Goal: Task Accomplishment & Management: Use online tool/utility

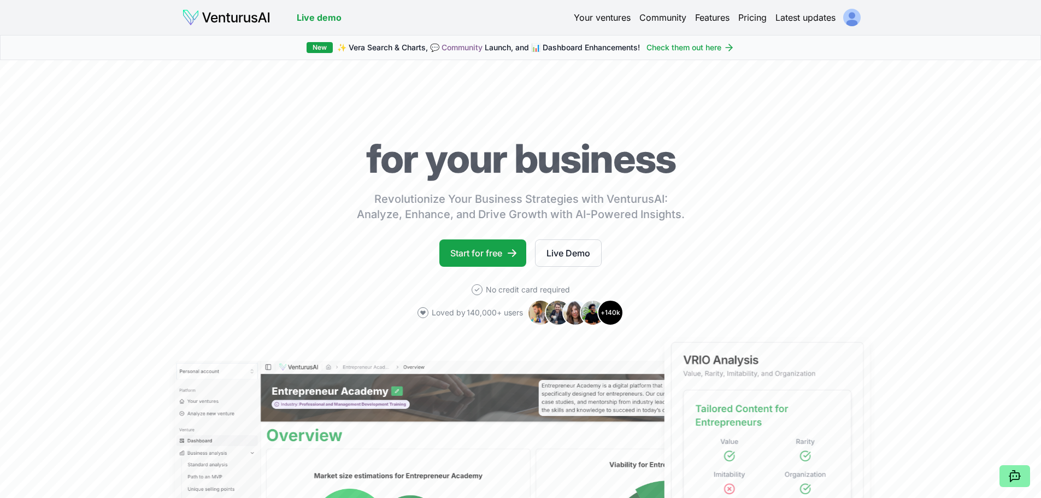
click at [850, 16] on html "We value your privacy We use cookies to enhance your browsing experience, serve…" at bounding box center [520, 249] width 1041 height 498
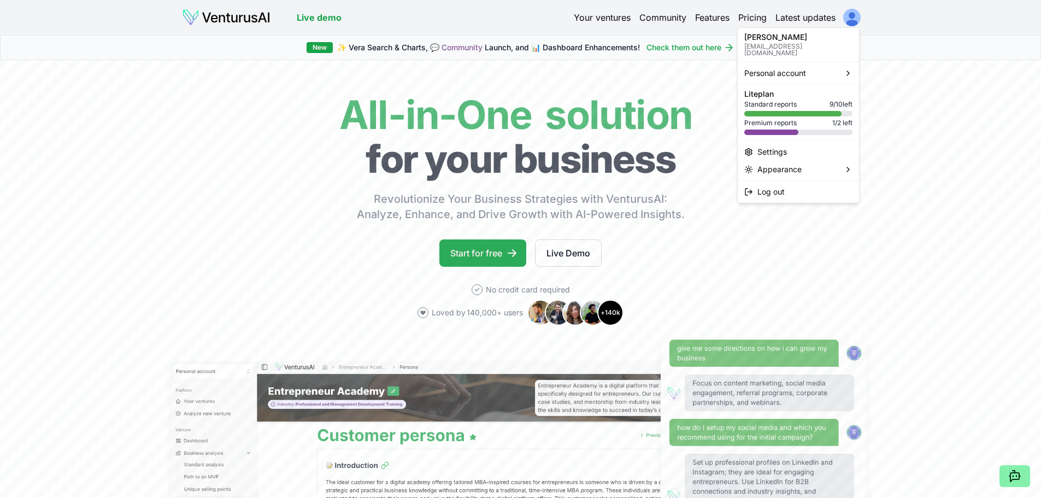
click at [489, 250] on html "We value your privacy We use cookies to enhance your browsing experience, serve…" at bounding box center [520, 249] width 1041 height 498
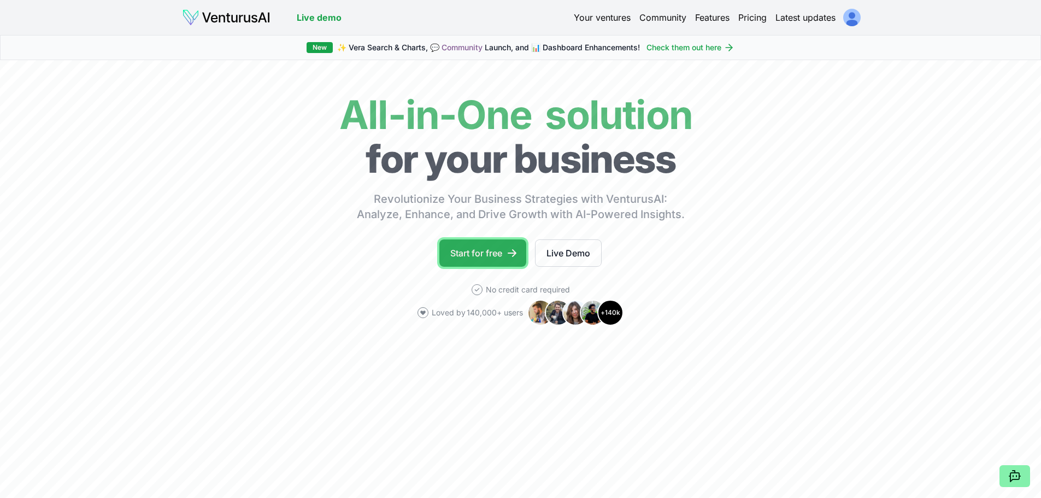
click at [495, 250] on link "Start for free" at bounding box center [482, 252] width 87 height 27
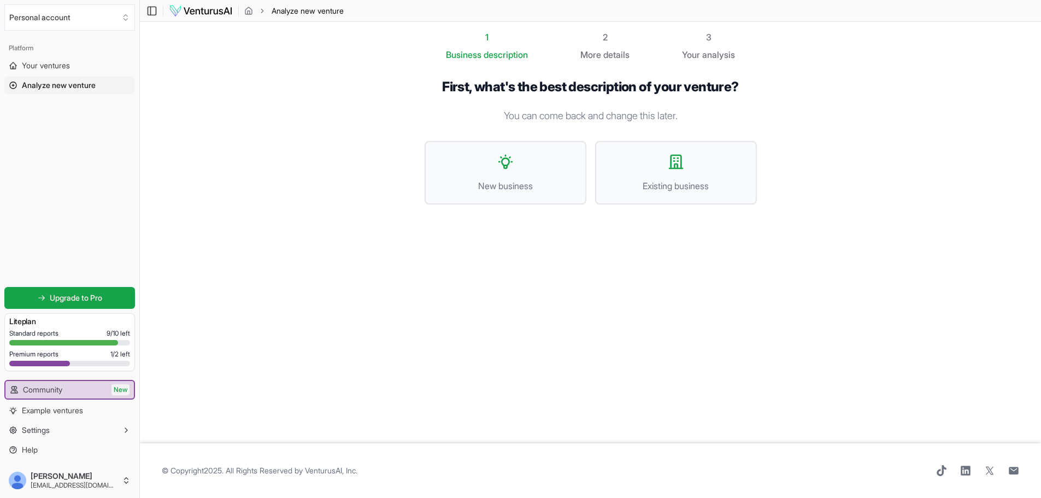
click at [220, 7] on img at bounding box center [201, 10] width 64 height 13
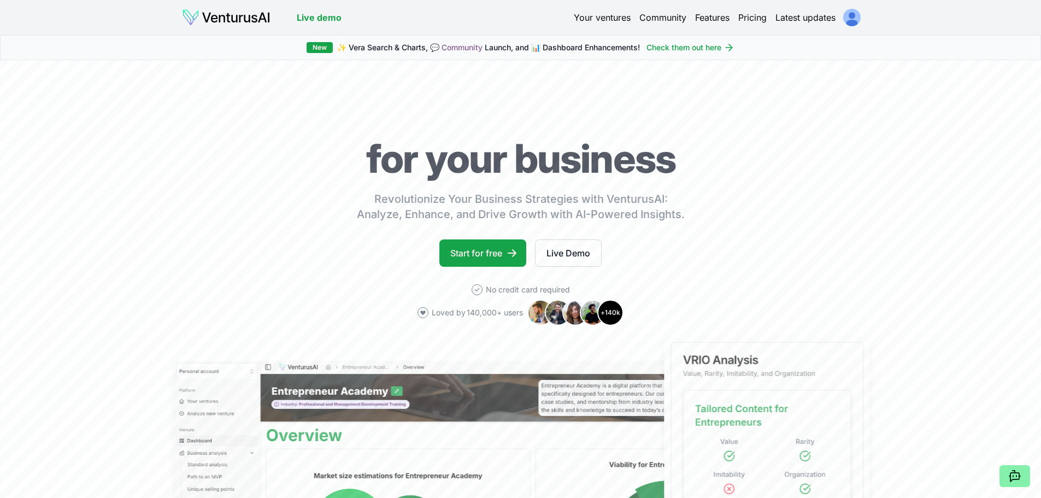
click at [837, 19] on div "Your ventures Community Features Pricing Latest updates" at bounding box center [717, 17] width 286 height 15
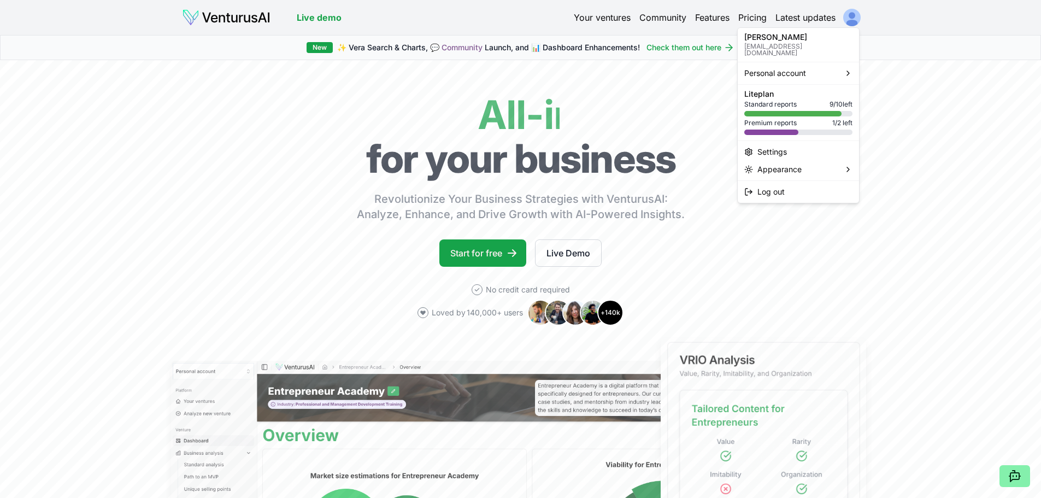
click at [847, 17] on html "We value your privacy We use cookies to enhance your browsing experience, serve…" at bounding box center [520, 249] width 1041 height 498
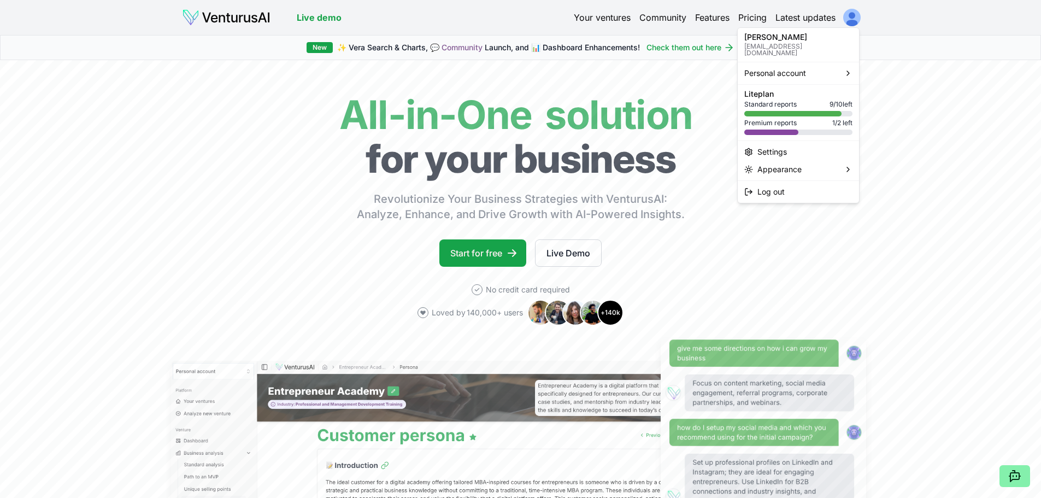
click at [661, 68] on html "We value your privacy We use cookies to enhance your browsing experience, serve…" at bounding box center [520, 249] width 1041 height 498
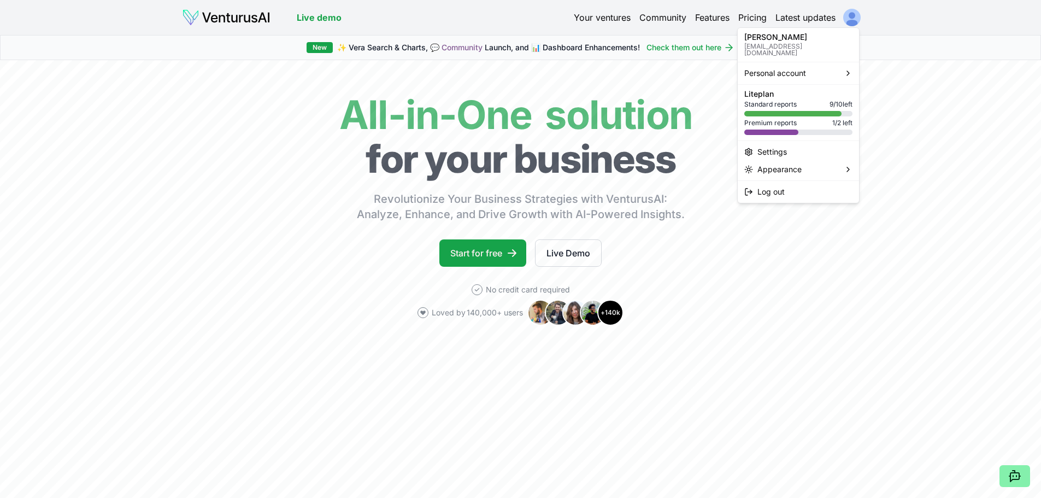
click at [843, 17] on html "We value your privacy We use cookies to enhance your browsing experience, serve…" at bounding box center [520, 249] width 1041 height 498
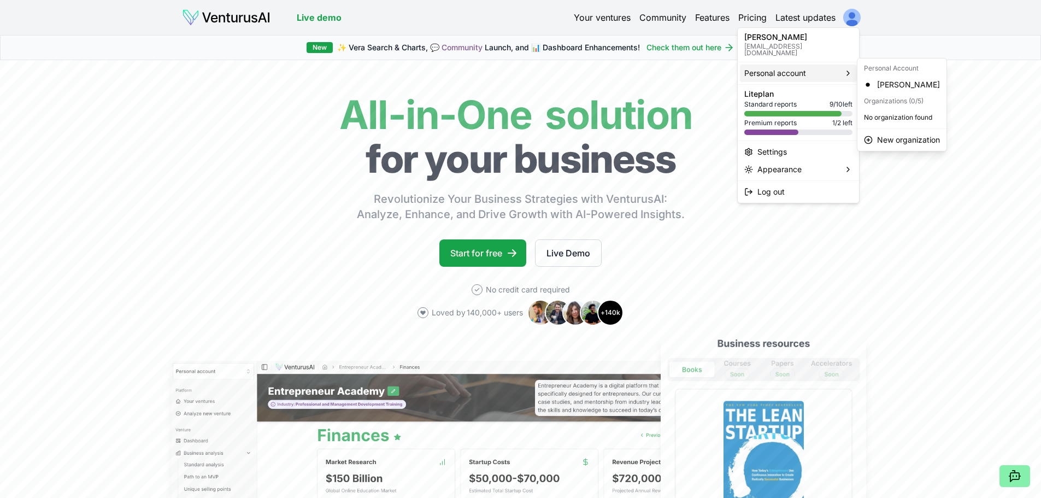
click at [815, 64] on div "Personal account" at bounding box center [798, 72] width 117 height 17
click at [925, 91] on div "[PERSON_NAME]" at bounding box center [902, 84] width 85 height 17
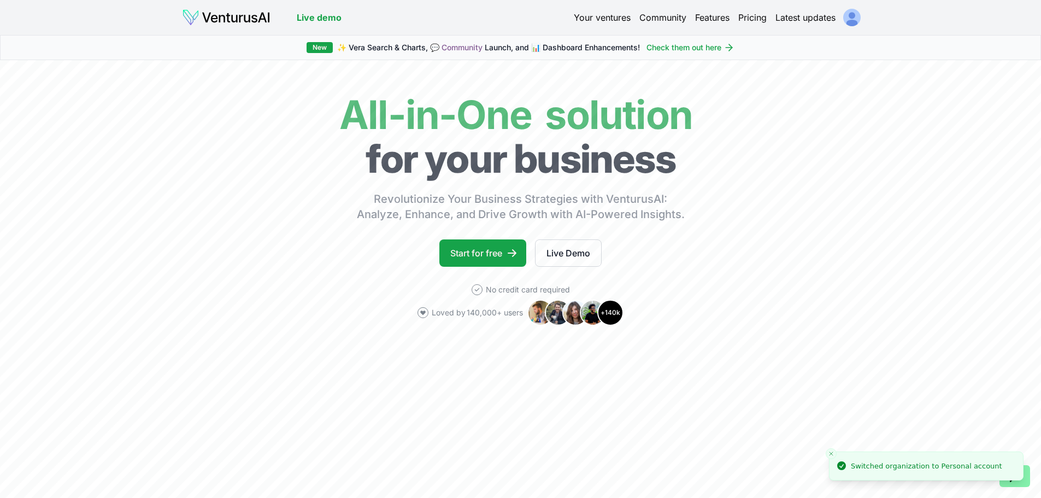
click at [847, 24] on html "We value your privacy We use cookies to enhance your browsing experience, serve…" at bounding box center [520, 249] width 1041 height 498
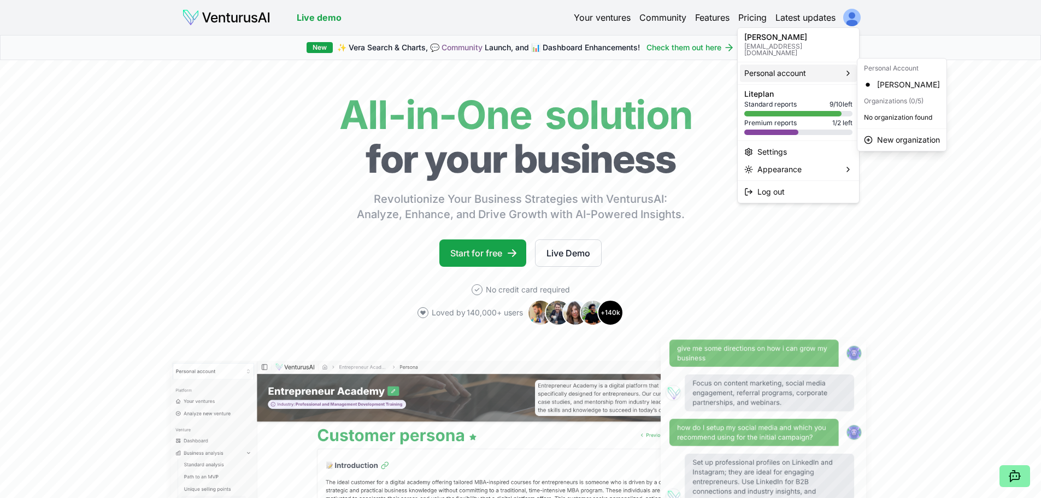
click at [829, 120] on div "Premium reports 1 / 2 left" at bounding box center [798, 123] width 108 height 9
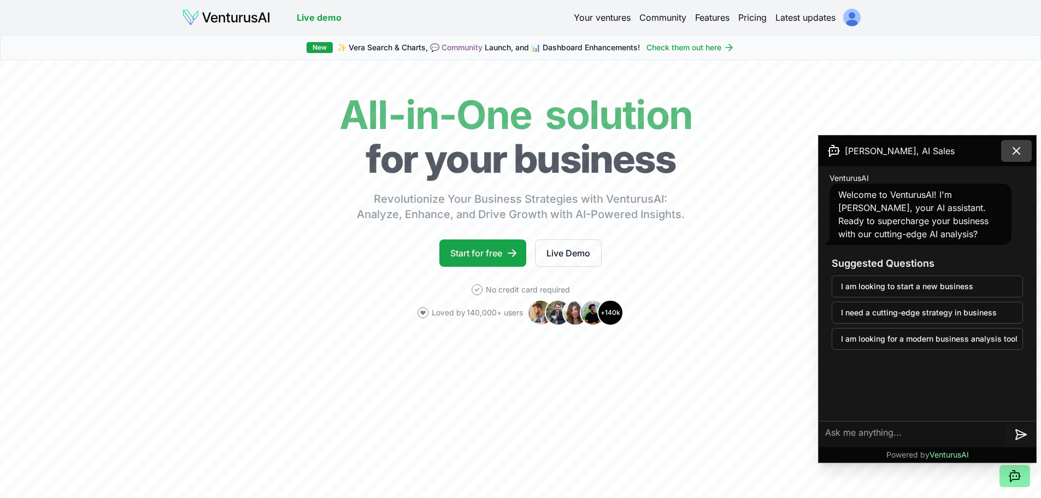
click at [1022, 143] on button at bounding box center [1016, 151] width 31 height 22
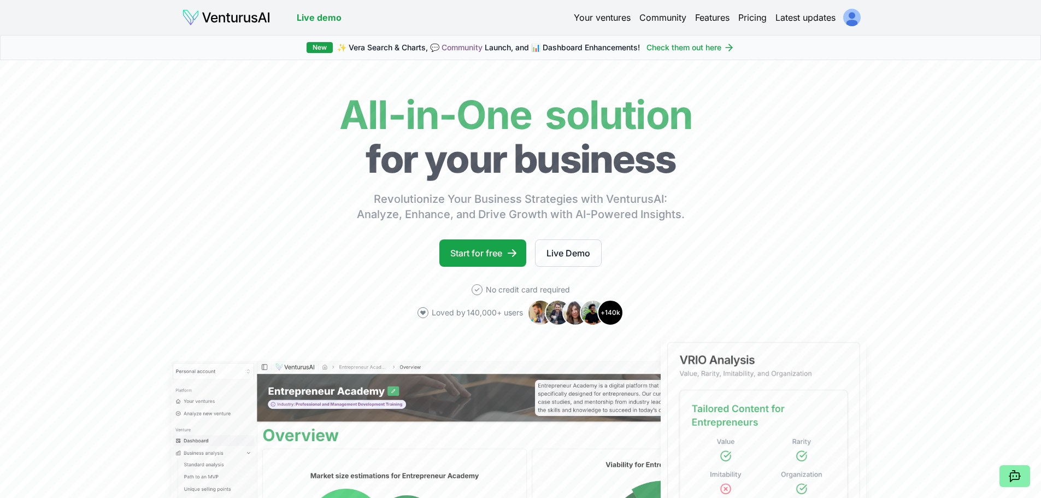
click at [598, 20] on link "Your ventures" at bounding box center [602, 17] width 57 height 13
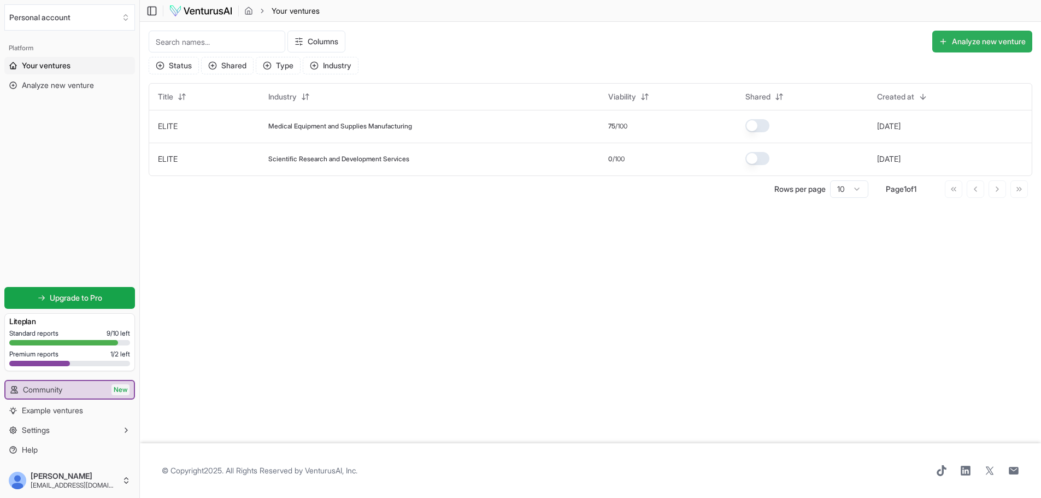
click at [990, 46] on button "Analyze new venture" at bounding box center [982, 42] width 100 height 22
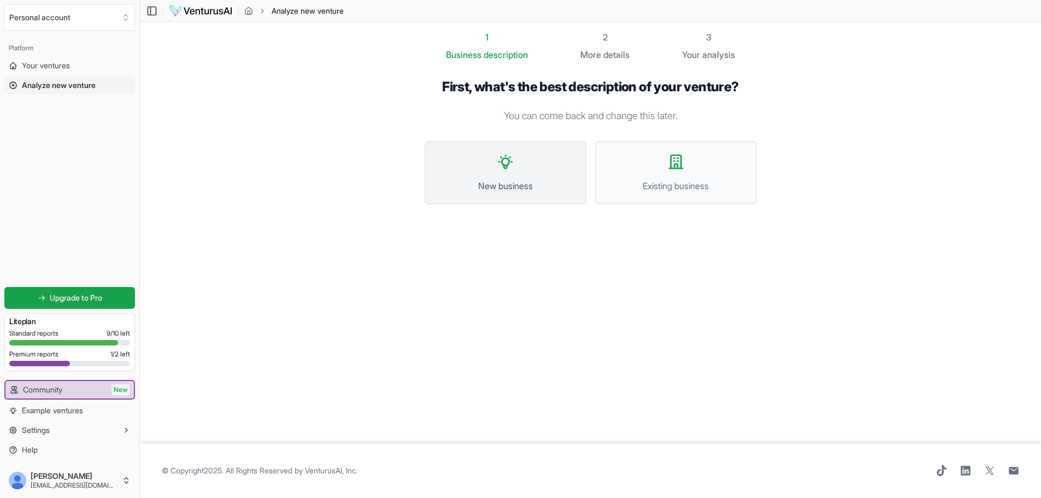
click at [571, 188] on span "New business" at bounding box center [506, 185] width 138 height 13
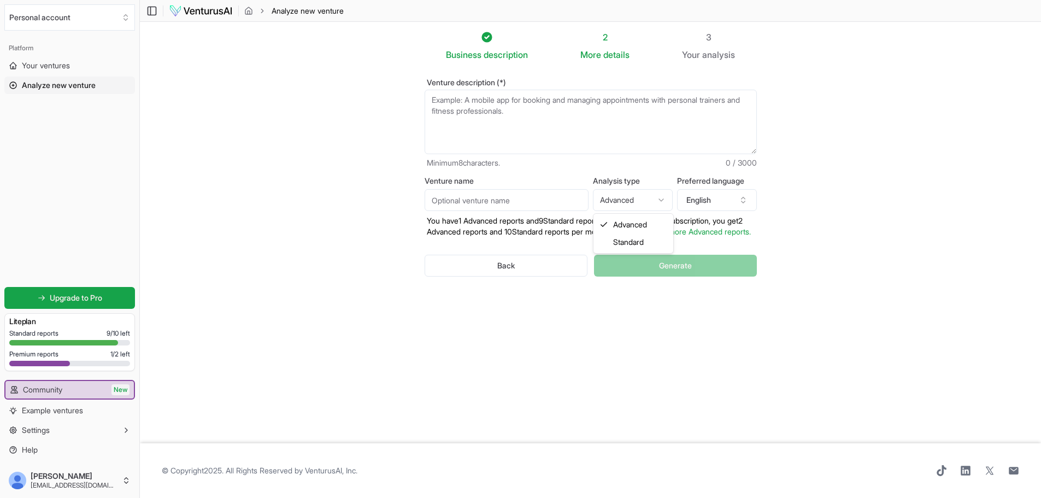
click at [654, 196] on html "We value your privacy We use cookies to enhance your browsing experience, serve…" at bounding box center [520, 249] width 1041 height 498
click at [648, 204] on html "We value your privacy We use cookies to enhance your browsing experience, serve…" at bounding box center [520, 249] width 1041 height 498
select select "advanced"
click at [577, 102] on textarea "Venture description (*)" at bounding box center [591, 122] width 332 height 64
paste textarea "LoreMipsu do s Ametcon Adipis ELI seddoei tempor in utlabor etdolore-magna aliq…"
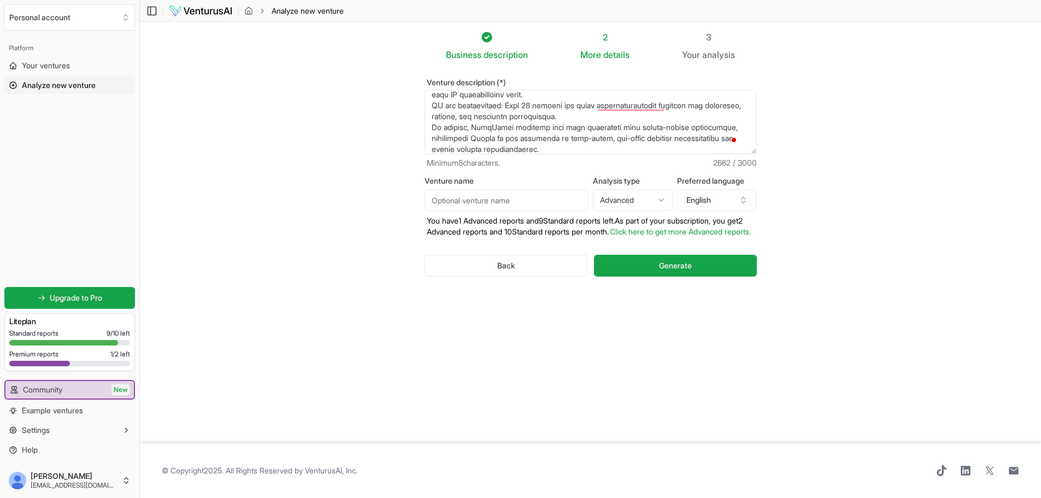
scroll to position [454, 0]
type textarea "LoreMipsu do s Ametcon Adipis ELI seddoei tempor in utlabor etdolore-magna aliq…"
click at [526, 203] on input "Venture name" at bounding box center [507, 200] width 164 height 22
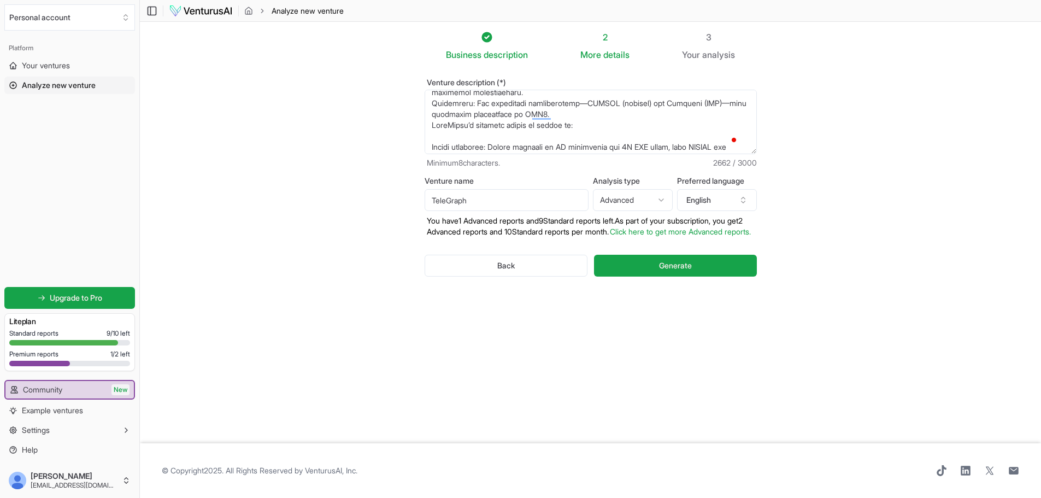
scroll to position [0, 0]
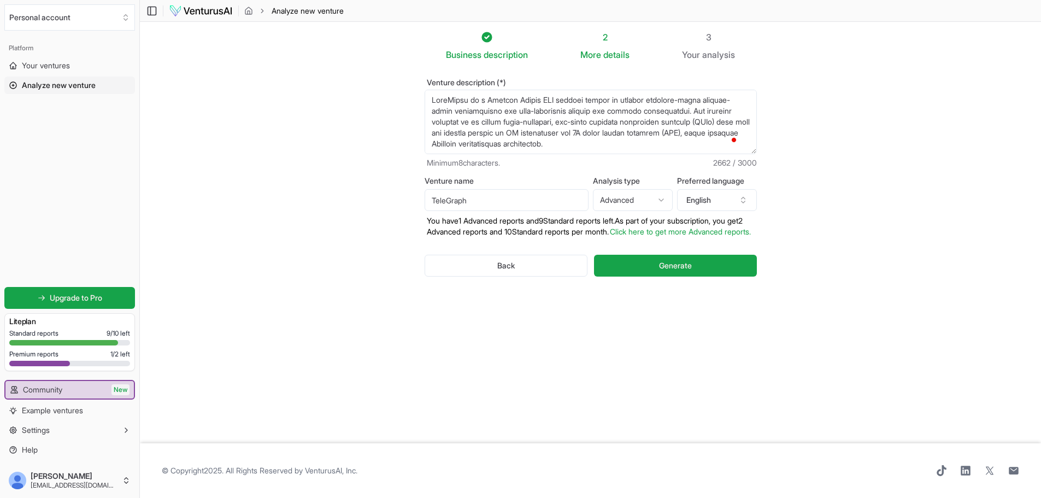
type input "TeleGraph"
click at [533, 125] on textarea "Venture description (*)" at bounding box center [591, 122] width 332 height 64
click at [683, 138] on textarea "Venture description (*)" at bounding box center [591, 122] width 332 height 64
click at [688, 144] on textarea "Venture description (*)" at bounding box center [591, 122] width 332 height 64
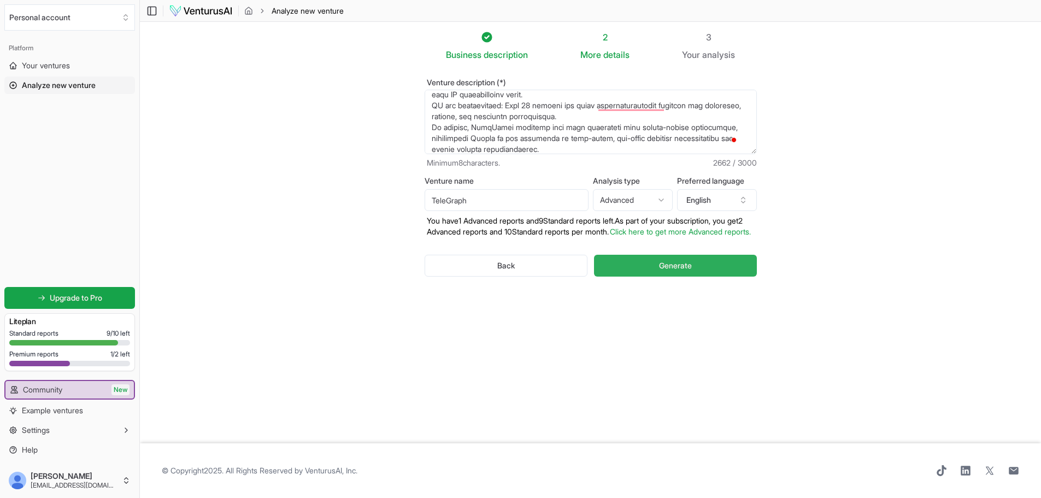
click at [689, 271] on span "Generate" at bounding box center [675, 265] width 33 height 11
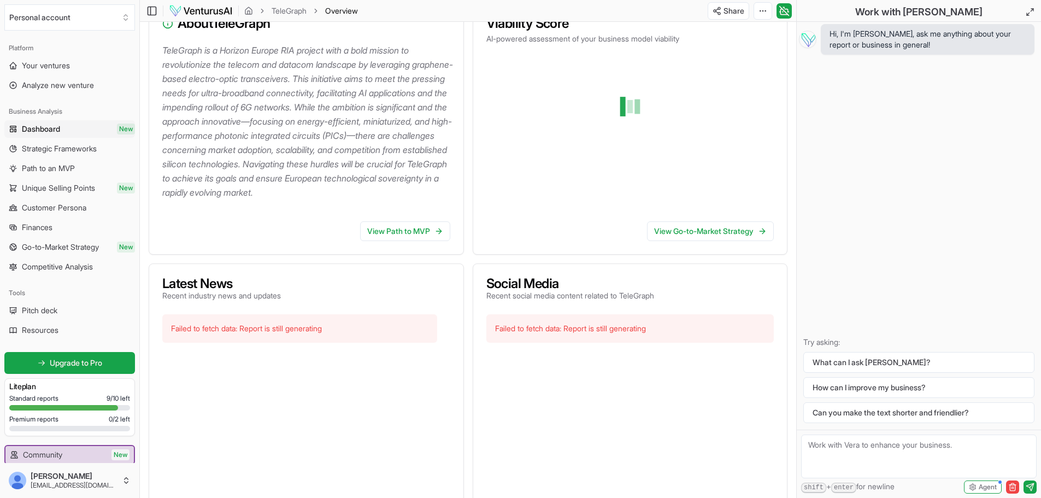
scroll to position [328, 0]
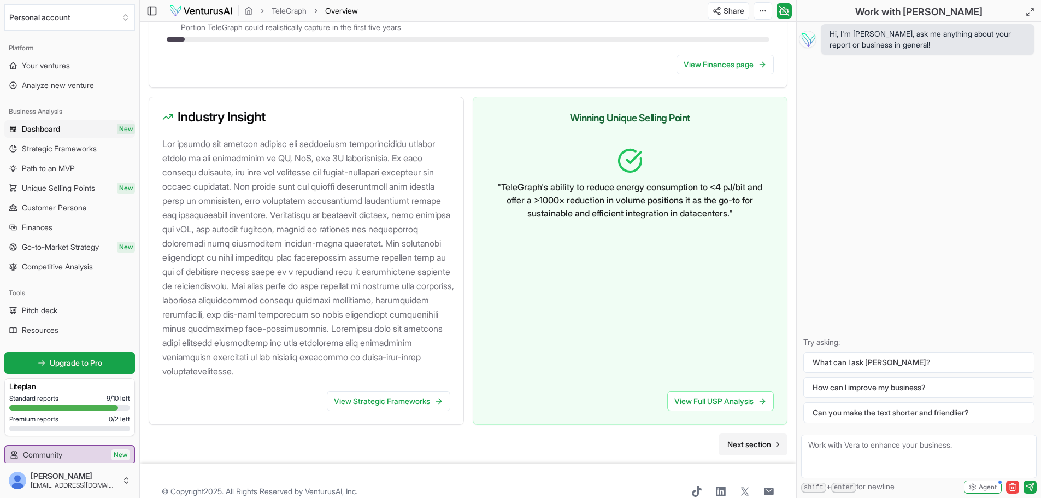
scroll to position [1052, 0]
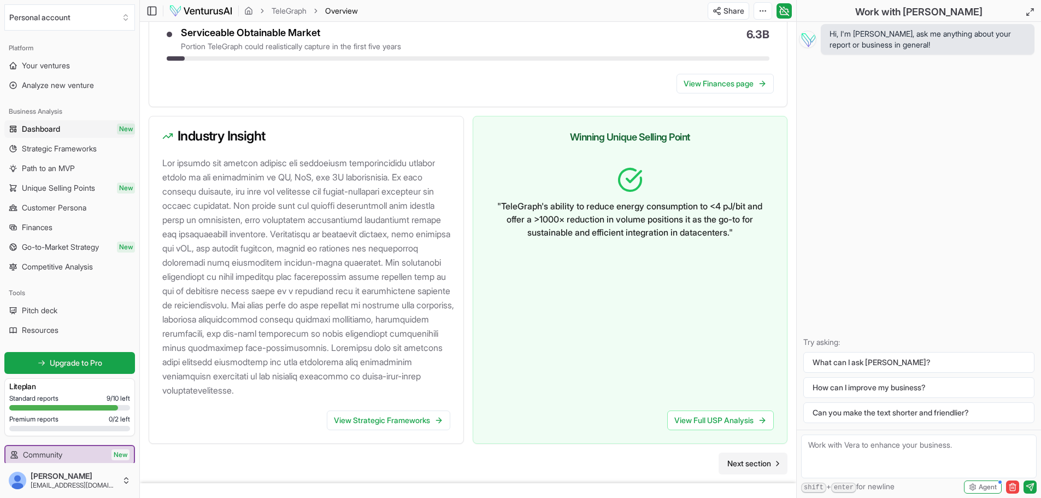
click at [743, 469] on span "Next section" at bounding box center [749, 463] width 44 height 11
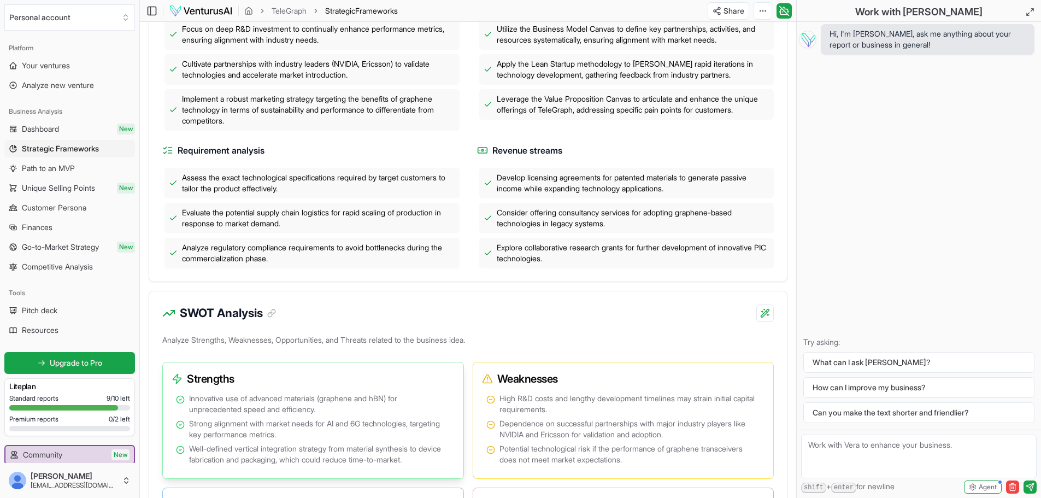
scroll to position [328, 0]
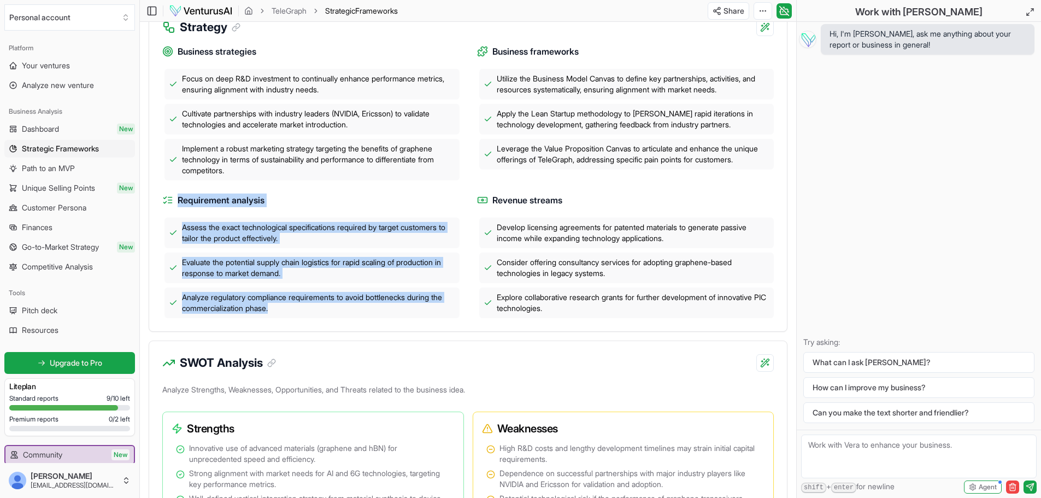
drag, startPoint x: 294, startPoint y: 323, endPoint x: 180, endPoint y: 214, distance: 157.7
click at [180, 214] on div "Requirement analysis Assess the exact technological specifications required by …" at bounding box center [310, 255] width 297 height 125
click at [298, 314] on span "Analyze regulatory compliance requirements to avoid bottlenecks during the comm…" at bounding box center [318, 303] width 273 height 22
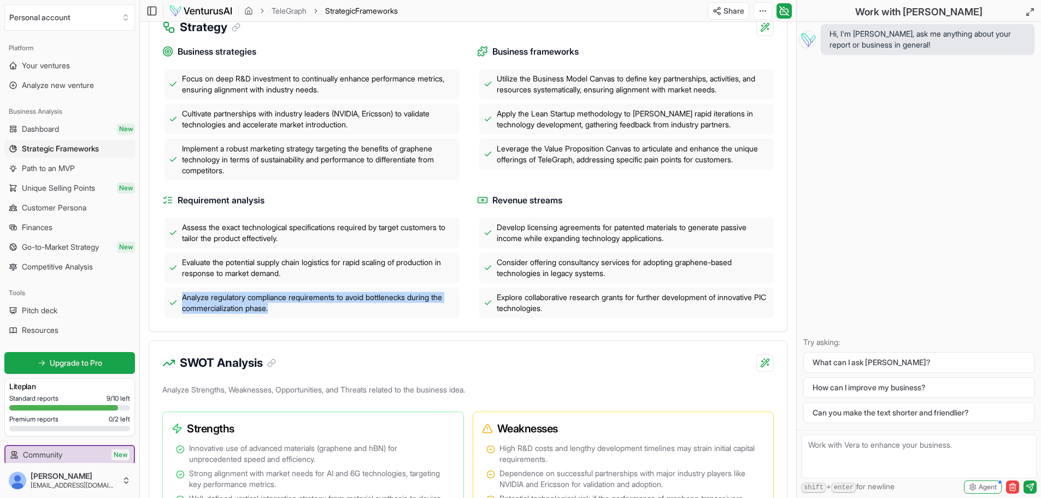
drag, startPoint x: 300, startPoint y: 322, endPoint x: 175, endPoint y: 309, distance: 125.2
click at [175, 309] on div "Analyze regulatory compliance requirements to avoid bottlenecks during the comm…" at bounding box center [312, 302] width 295 height 31
copy span "Analyze regulatory compliance requirements to avoid bottlenecks during the comm…"
click at [618, 195] on div "Business strategies Focus on deep R&D investment to continually enhance perform…" at bounding box center [468, 177] width 612 height 282
click at [622, 165] on span "Leverage the Value Proposition Canvas to articulate and enhance the unique offe…" at bounding box center [633, 154] width 273 height 22
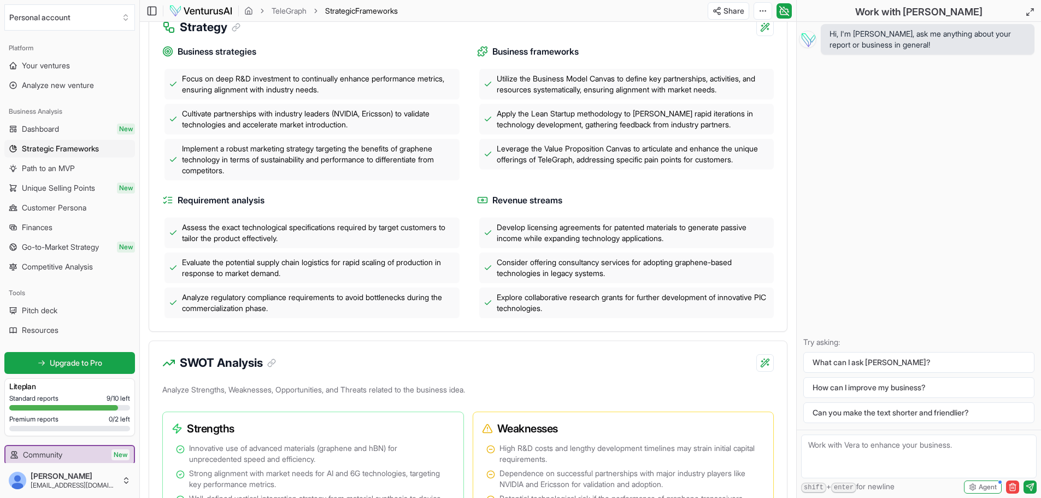
click at [563, 314] on span "Explore collaborative research grants for further development of innovative PIC…" at bounding box center [633, 303] width 273 height 22
copy div "Explore collaborative research grants for further development of innovative PIC…"
click at [619, 205] on div "Business strategies Focus on deep R&D investment to continually enhance perform…" at bounding box center [468, 177] width 612 height 282
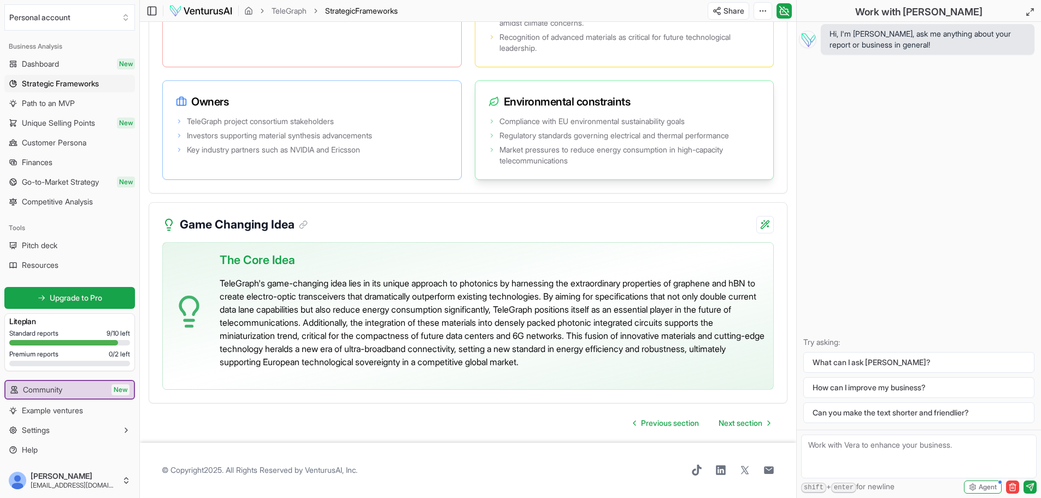
scroll to position [2336, 0]
click at [759, 426] on span "Next section" at bounding box center [741, 423] width 44 height 11
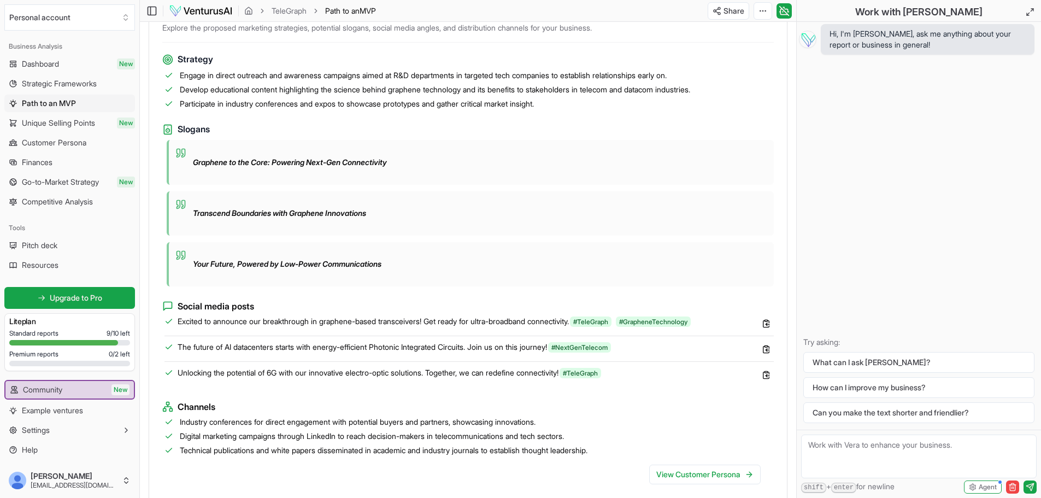
scroll to position [710, 0]
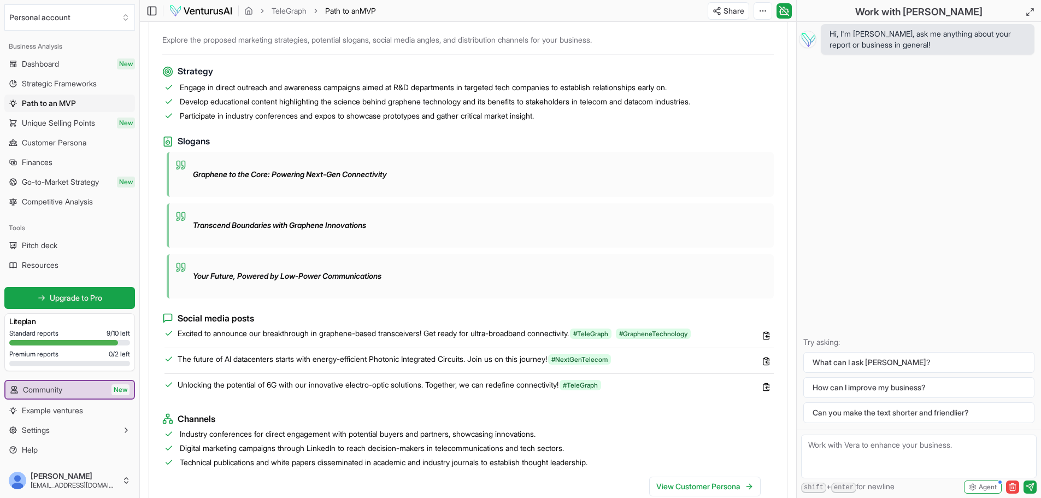
click at [219, 107] on span "Develop educational content highlighting the science behind graphene technology…" at bounding box center [435, 101] width 510 height 11
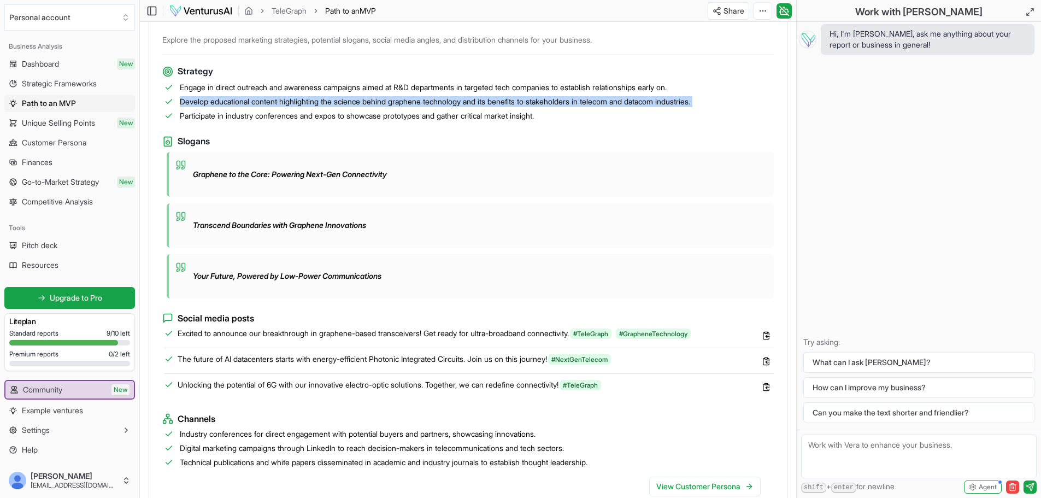
click at [219, 107] on span "Develop educational content highlighting the science behind graphene technology…" at bounding box center [435, 101] width 510 height 11
copy ul "Develop educational content highlighting the science behind graphene technology…"
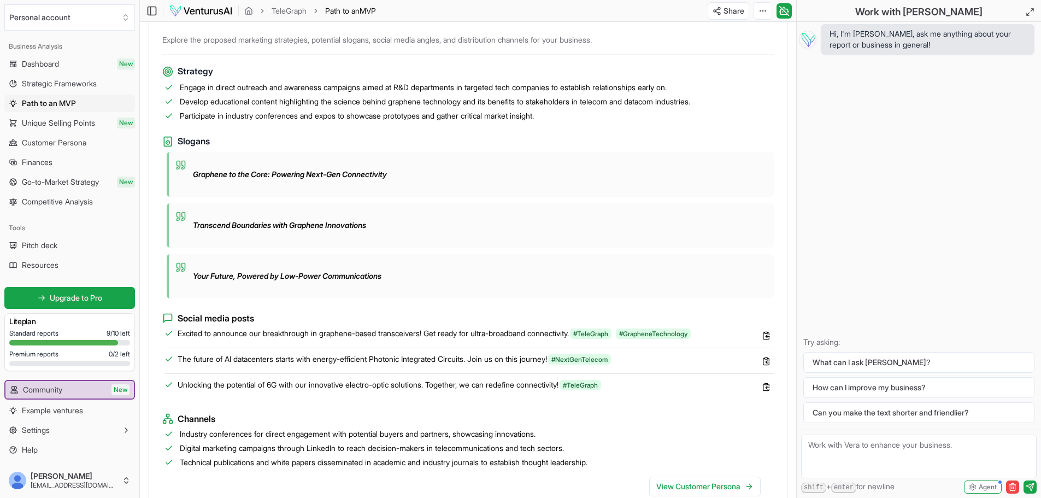
click at [635, 148] on h4 "Slogans" at bounding box center [468, 141] width 612 height 14
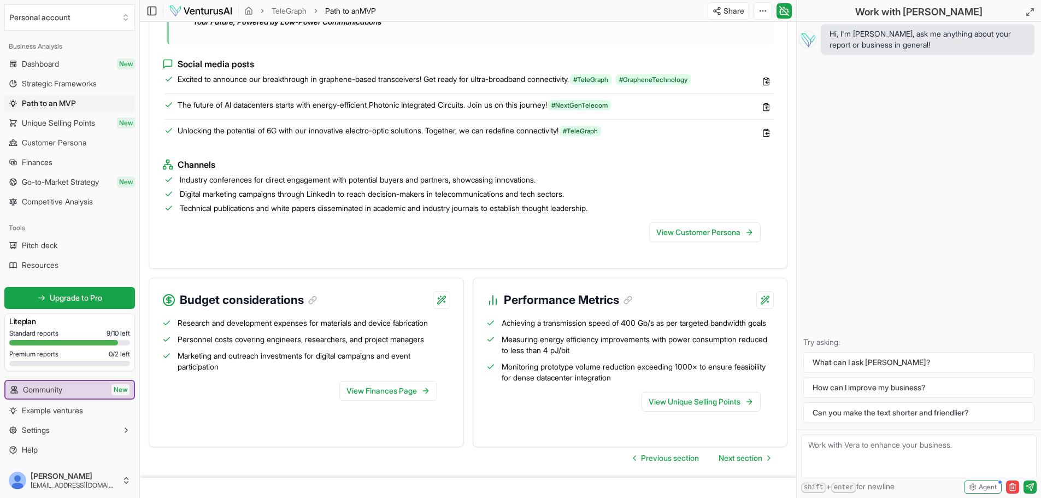
scroll to position [1040, 0]
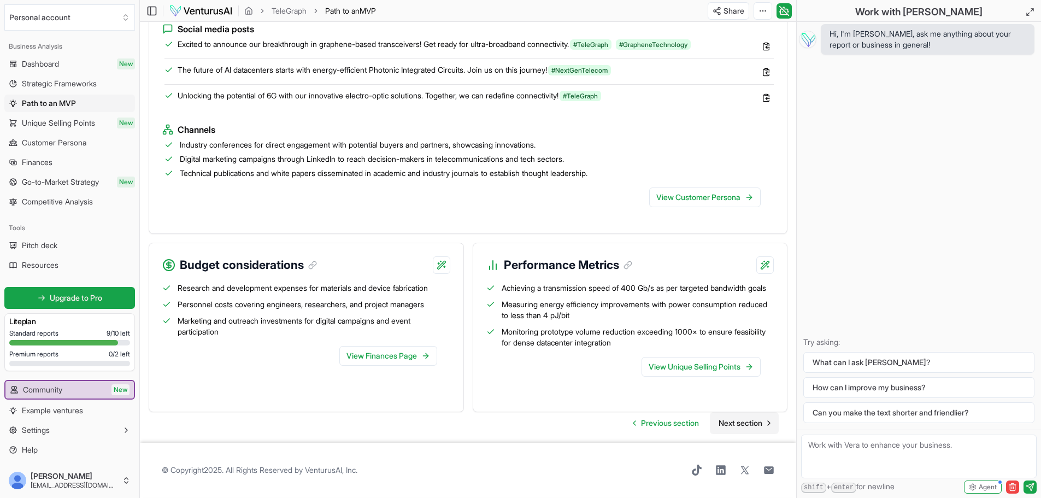
click at [729, 427] on span "Next section" at bounding box center [741, 423] width 44 height 11
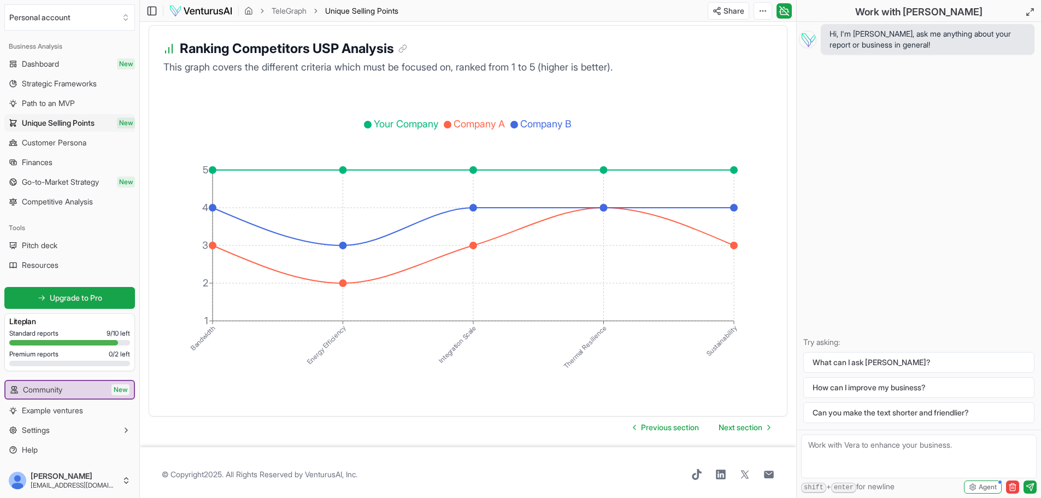
scroll to position [1911, 0]
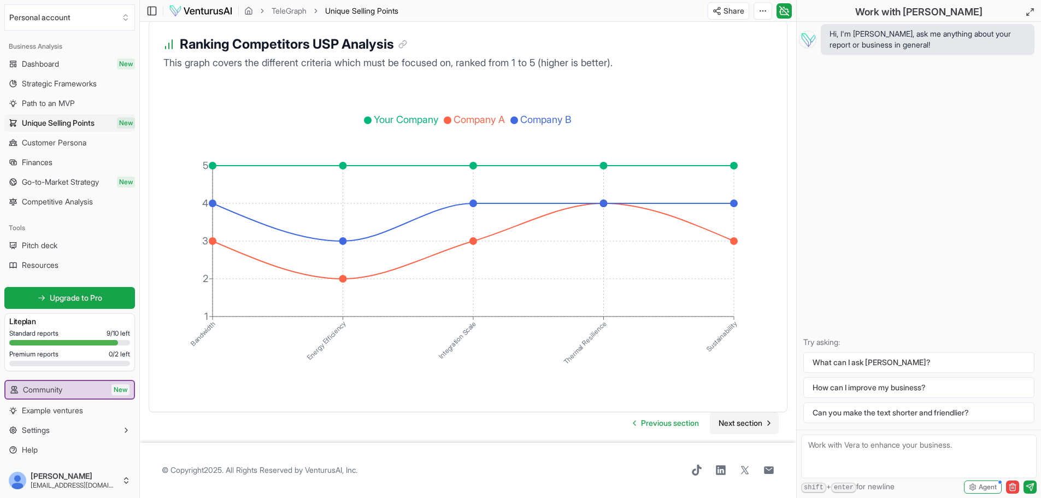
click at [753, 425] on span "Next section" at bounding box center [741, 423] width 44 height 11
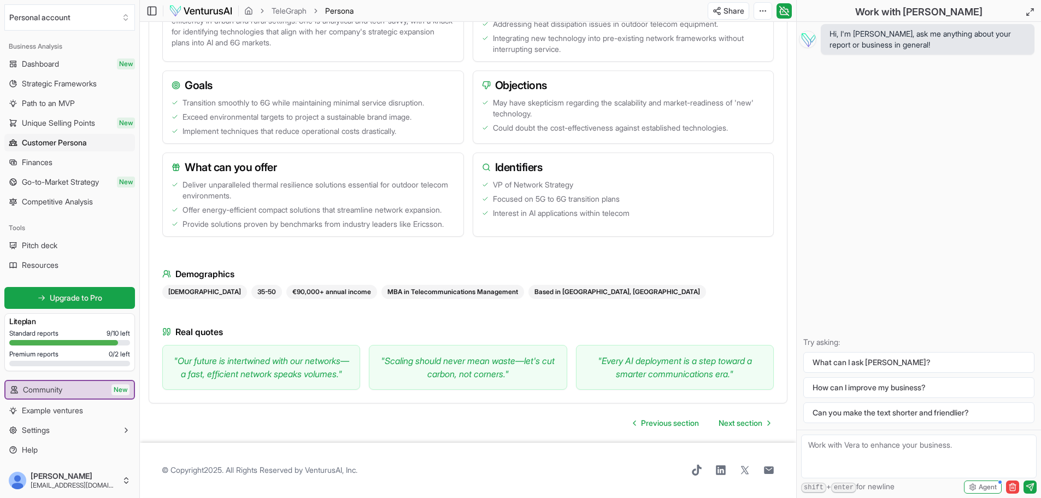
scroll to position [1002, 0]
click at [726, 415] on link "Next section" at bounding box center [744, 423] width 69 height 22
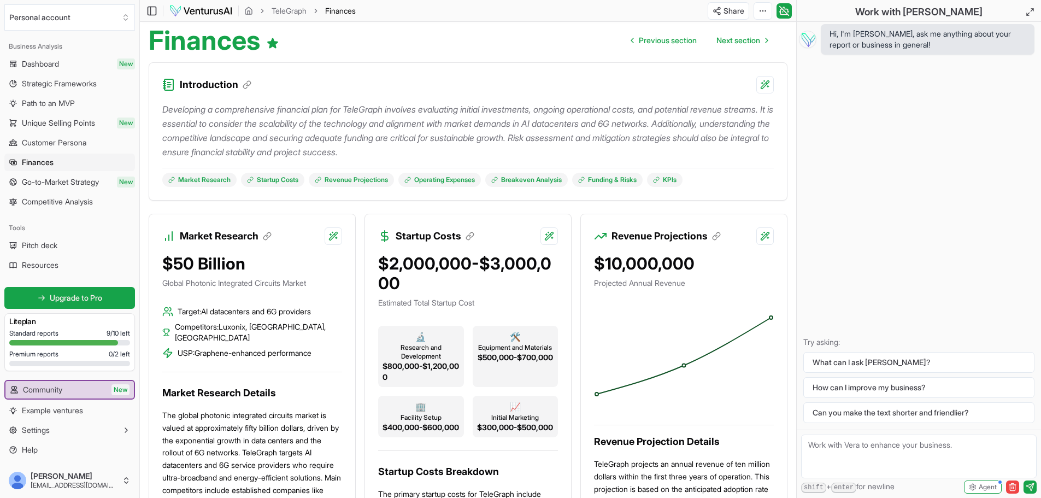
scroll to position [109, 0]
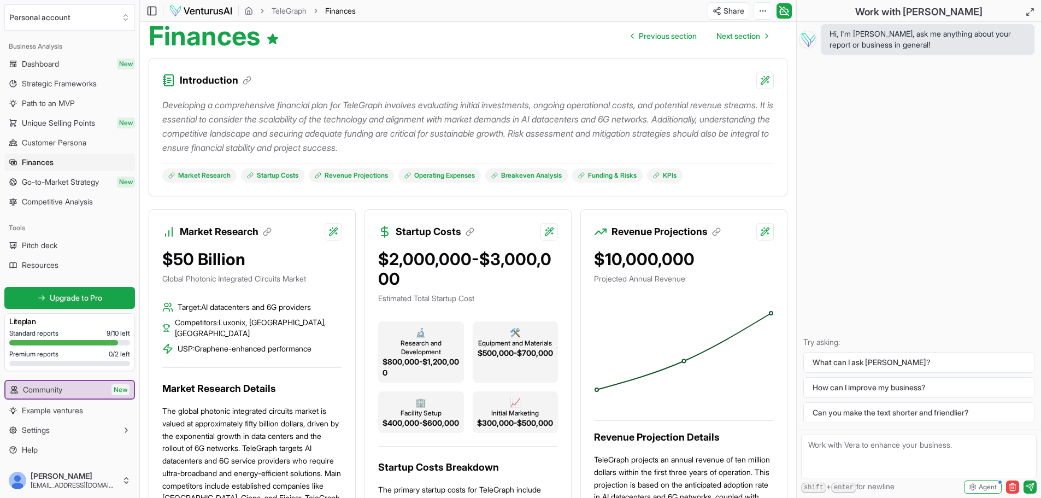
click at [888, 452] on textarea at bounding box center [919, 456] width 236 height 44
type textarea "in your market research you check the global photonic integrated circuits marke…"
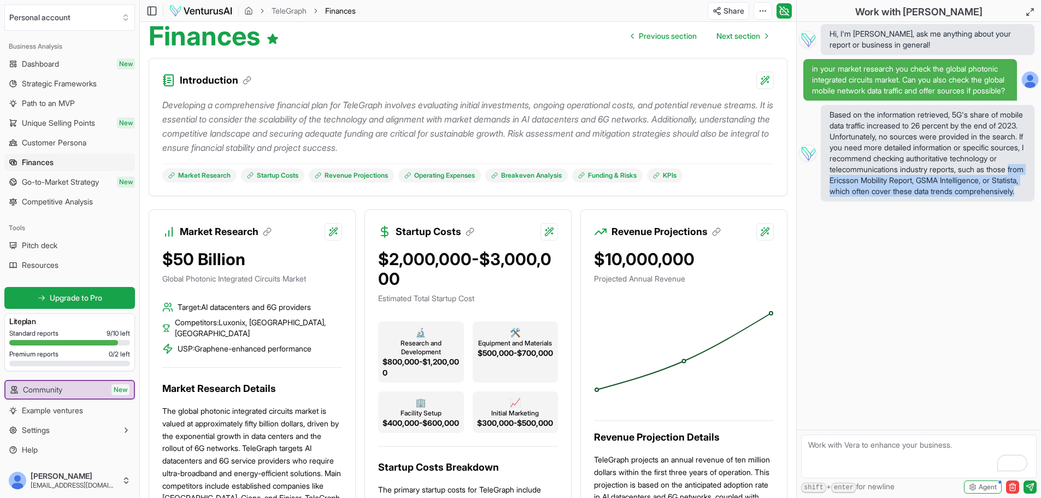
drag, startPoint x: 951, startPoint y: 215, endPoint x: 882, endPoint y: 191, distance: 73.1
click at [882, 191] on span "Based on the information retrieved, 5G's share of mobile data traffic increased…" at bounding box center [928, 152] width 196 height 87
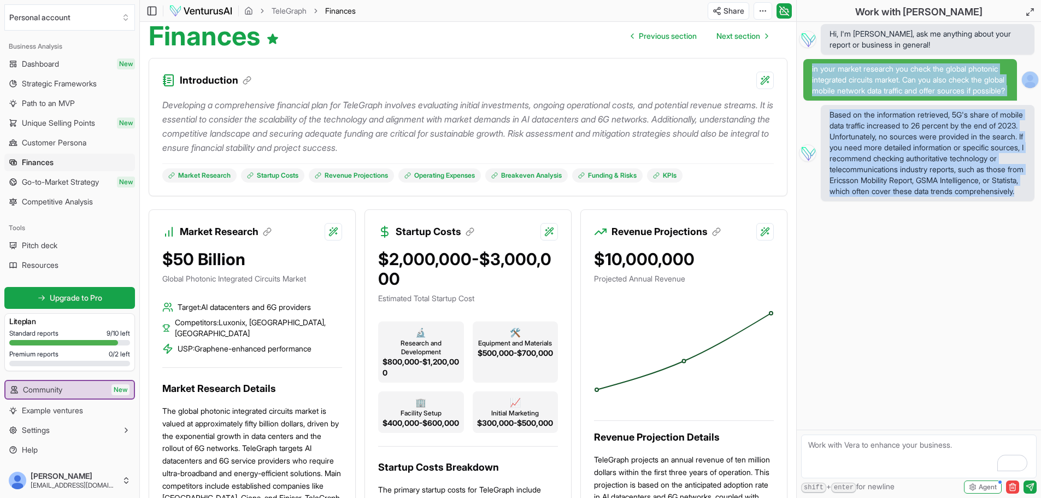
click at [811, 67] on span "in your market research you check the global photonic integrated circuits marke…" at bounding box center [910, 80] width 214 height 42
copy div "in your market research you check the global photonic integrated circuits marke…"
click at [756, 13] on html "We value your privacy We use cookies to enhance your browsing experience, serve…" at bounding box center [520, 140] width 1041 height 498
click at [737, 48] on div "Download PDF" at bounding box center [721, 50] width 89 height 17
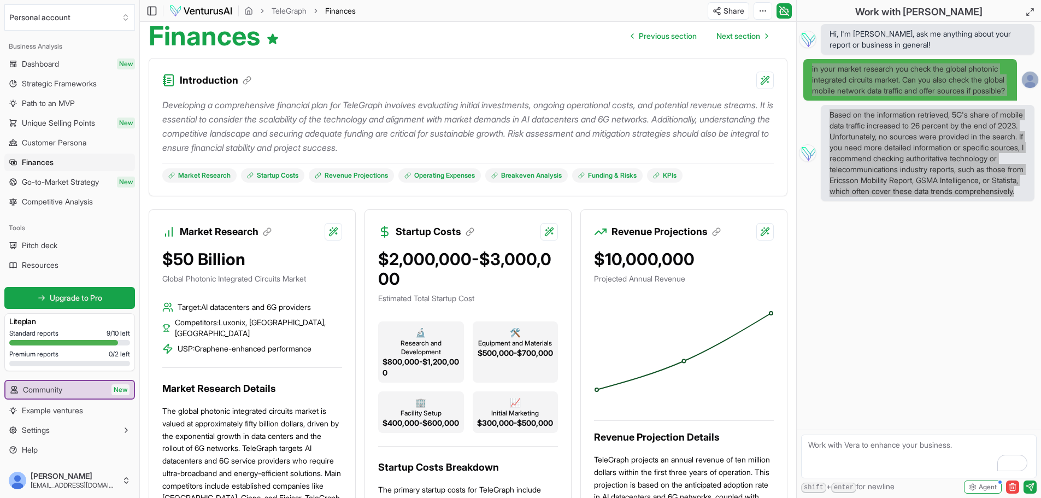
click at [953, 69] on span "in your market research you check the global photonic integrated circuits marke…" at bounding box center [910, 79] width 196 height 33
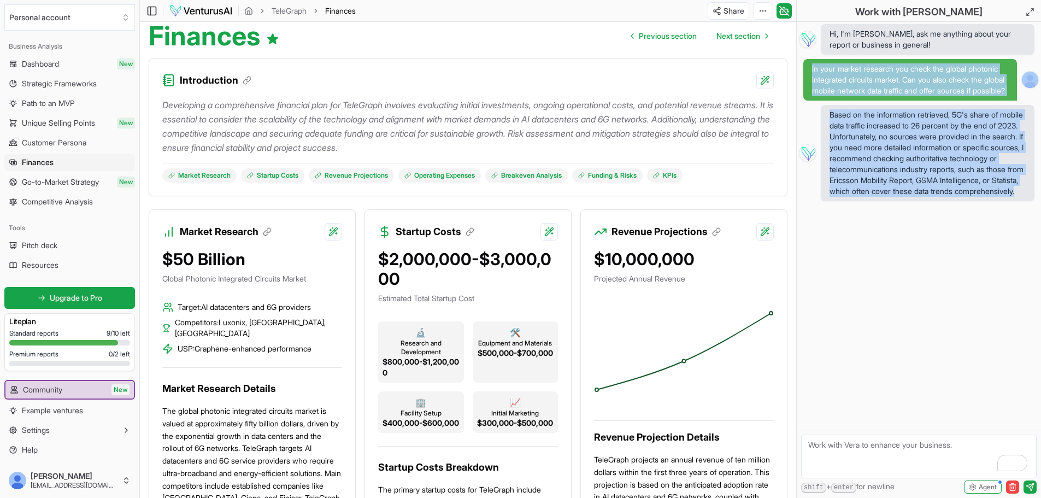
click at [938, 68] on span "in your market research you check the global photonic integrated circuits marke…" at bounding box center [910, 79] width 196 height 33
copy div "the global photonic integrated circuits market. Can you also check the global m…"
drag, startPoint x: 941, startPoint y: 68, endPoint x: 977, endPoint y: 224, distance: 159.9
click at [977, 224] on div "Hi, I'm Vera, ask me anything about your report or business in general! in your…" at bounding box center [919, 226] width 244 height 408
click at [886, 295] on div "Hi, I'm Vera, ask me anything about your report or business in general! in your…" at bounding box center [919, 226] width 244 height 408
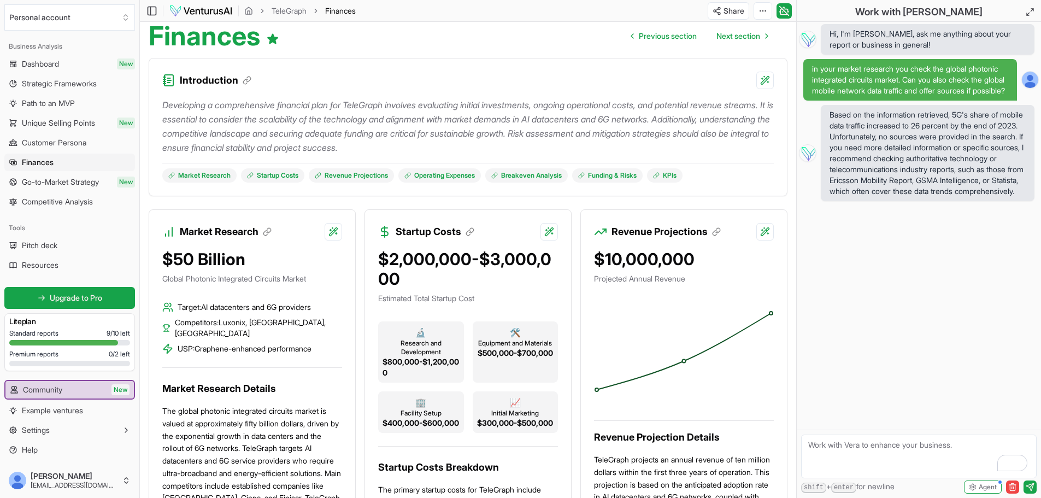
click at [860, 446] on textarea "To enrich screen reader interactions, please activate Accessibility in Grammarl…" at bounding box center [919, 456] width 236 height 44
paste textarea "ALright, and besides global mobile network data we havea also the market for hi…"
click at [830, 415] on span "Alright" at bounding box center [822, 411] width 28 height 11
click at [959, 414] on span "data" at bounding box center [951, 411] width 16 height 11
click at [978, 445] on textarea "Alright, and besides global mobile network data, we havea also the market for h…" at bounding box center [919, 456] width 236 height 44
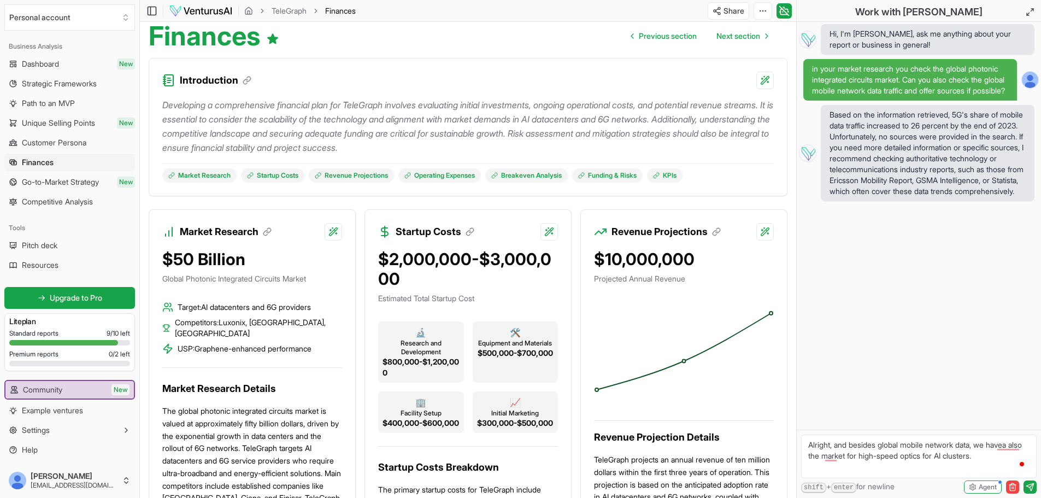
click at [981, 445] on textarea "Alright, and besides global mobile network data, we havea also the market for h…" at bounding box center [919, 456] width 236 height 44
drag, startPoint x: 1012, startPoint y: 453, endPoint x: 1018, endPoint y: 456, distance: 7.1
click at [1012, 453] on textarea "Alright, and besides global mobile network data where Eriksson is the key playe…" at bounding box center [919, 456] width 236 height 44
click at [1006, 467] on textarea "Alright, and besides global mobile network data where Eriksson is the key playe…" at bounding box center [919, 456] width 236 height 44
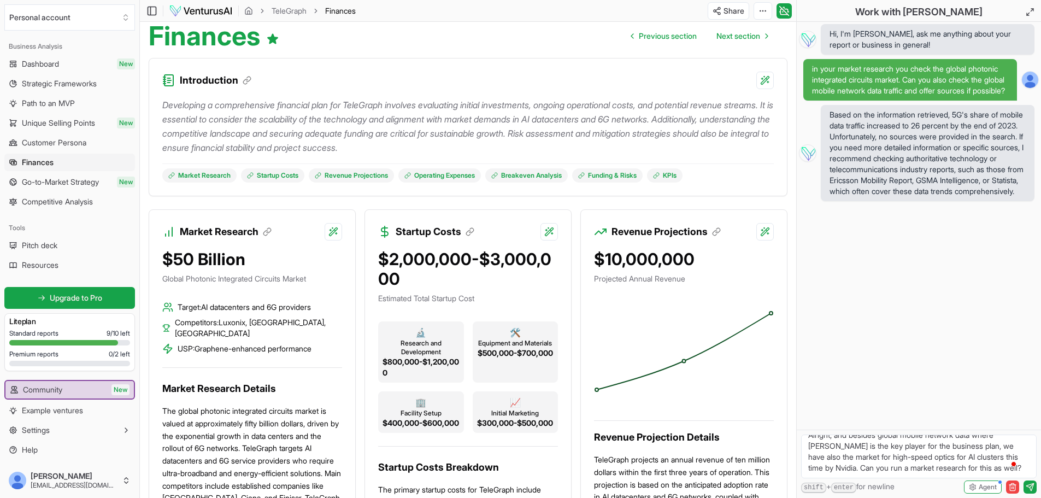
type textarea "Alright, and besides global mobile network data where Eriksson is the key playe…"
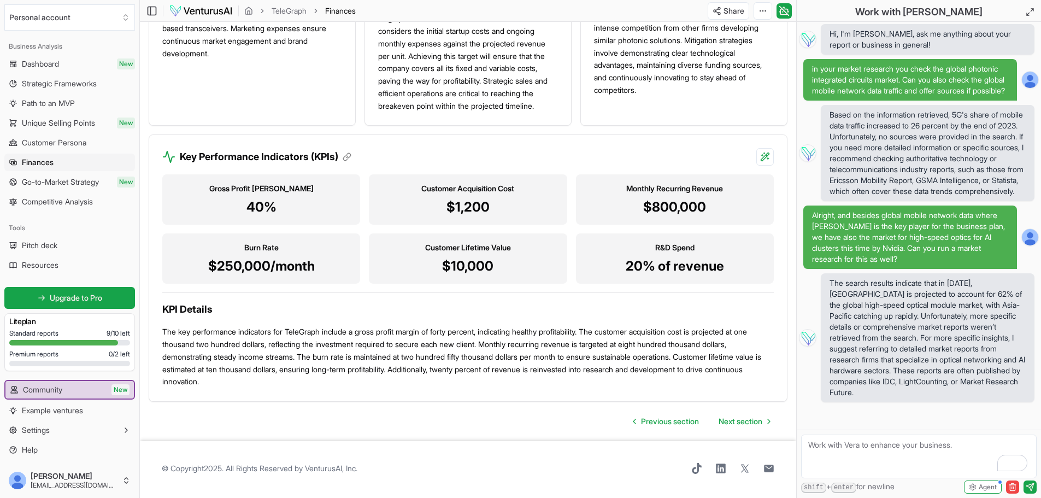
scroll to position [1018, 0]
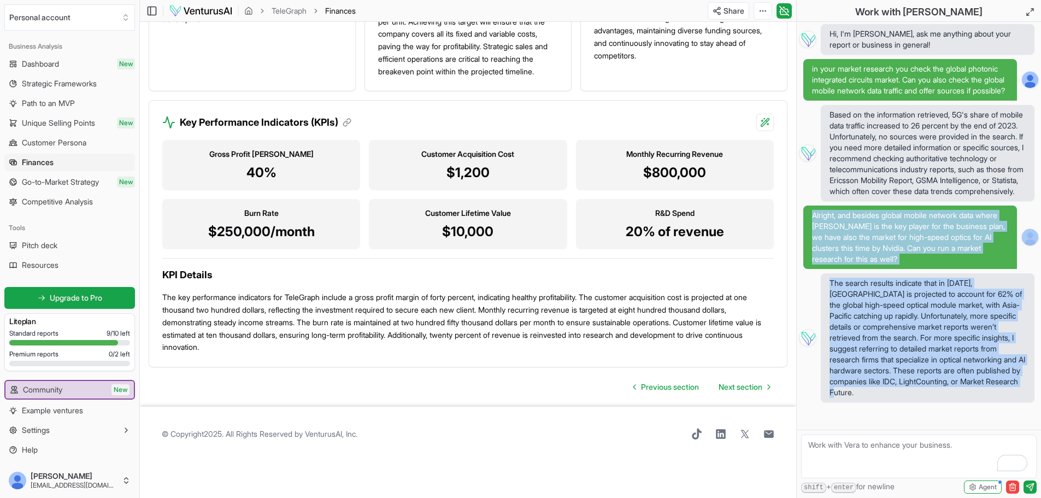
drag, startPoint x: 929, startPoint y: 413, endPoint x: 811, endPoint y: 235, distance: 213.7
click at [811, 235] on div "Hi, I'm Vera, ask me anything about your report or business in general! in your…" at bounding box center [919, 226] width 244 height 408
copy div "Alright, and besides global mobile network data where Eriksson is the key playe…"
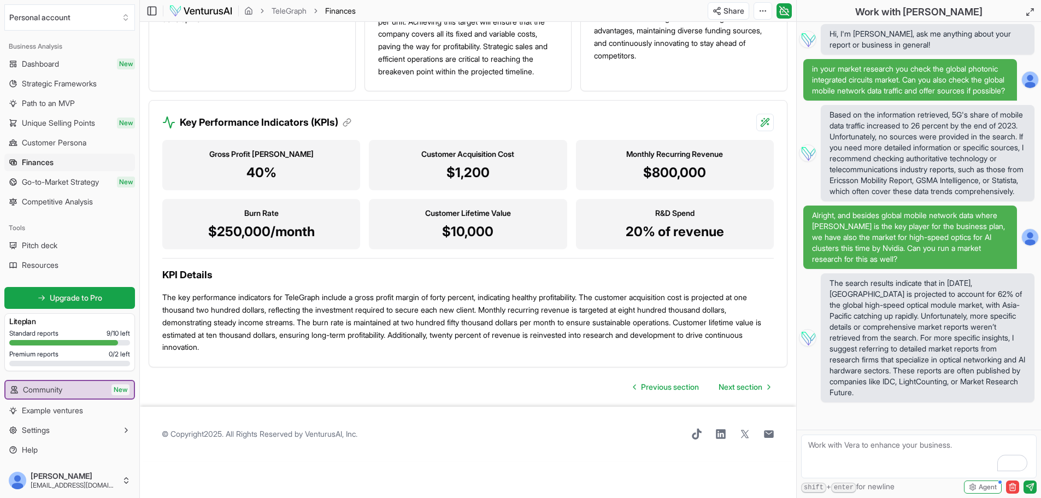
click at [868, 454] on textarea "To enrich screen reader interactions, please activate Accessibility in Grammarl…" at bounding box center [919, 456] width 236 height 44
click at [761, 392] on span "Next section" at bounding box center [741, 386] width 44 height 11
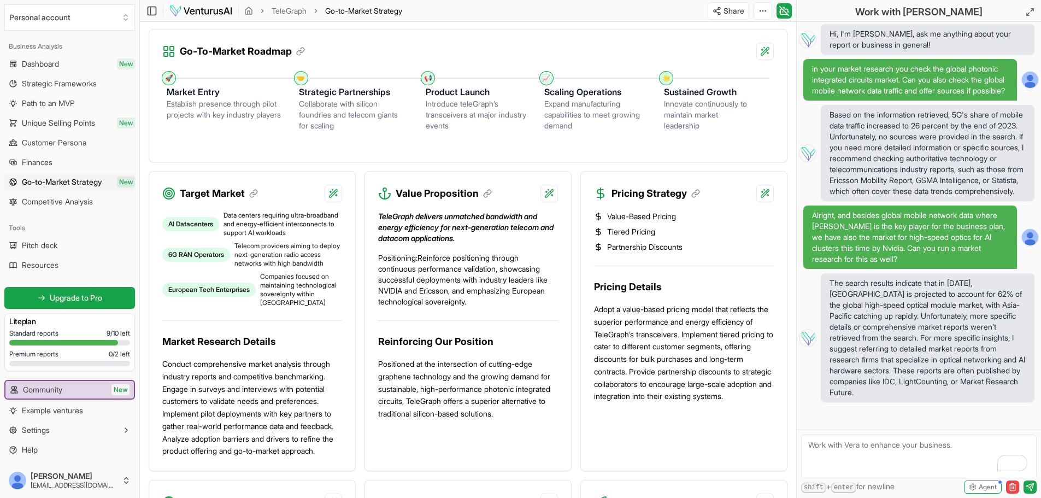
scroll to position [328, 0]
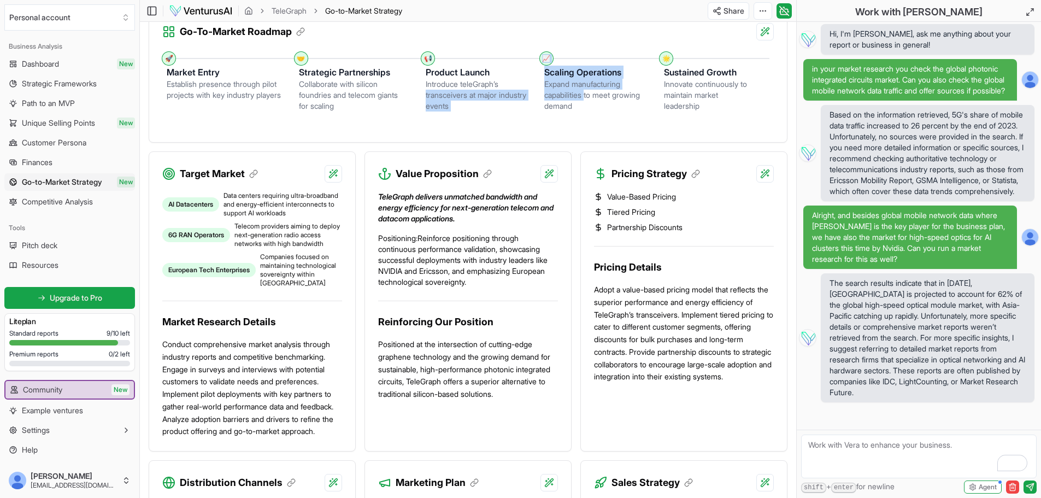
drag, startPoint x: 541, startPoint y: 84, endPoint x: 588, endPoint y: 98, distance: 49.5
click at [588, 98] on ol "🚀 Market Entry Establish presence through pilot projects with key industry play…" at bounding box center [468, 89] width 603 height 62
click at [589, 106] on div "Expand manufacturing capabilities to meet growing demand" at bounding box center [595, 95] width 103 height 33
drag, startPoint x: 584, startPoint y: 106, endPoint x: 545, endPoint y: 74, distance: 50.1
click at [545, 74] on div "Scaling Operations Expand manufacturing capabilities to meet growing demand" at bounding box center [604, 85] width 120 height 52
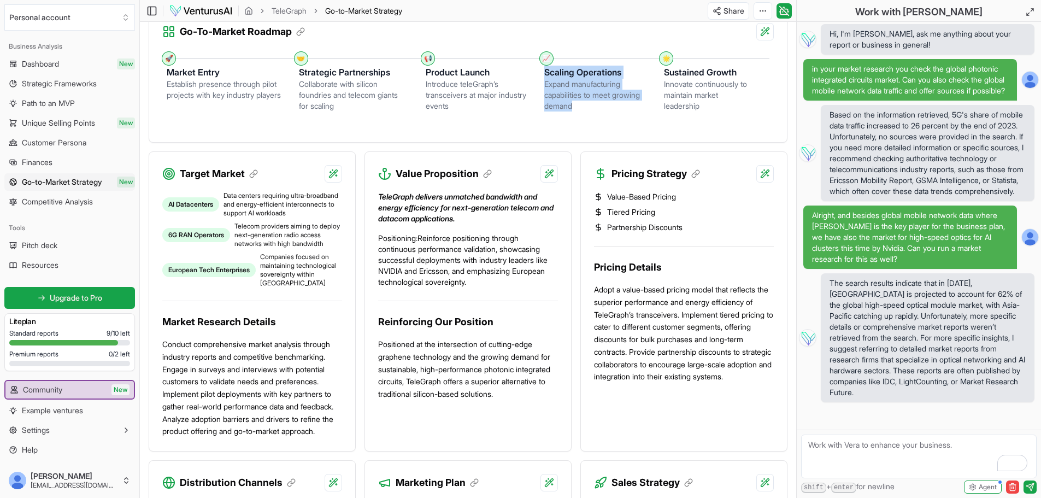
copy div "Scaling Operations Expand manufacturing capabilities to meet growing demand"
click at [704, 133] on div "🚀 Market Entry Establish presence through pilot projects with key industry play…" at bounding box center [468, 91] width 638 height 102
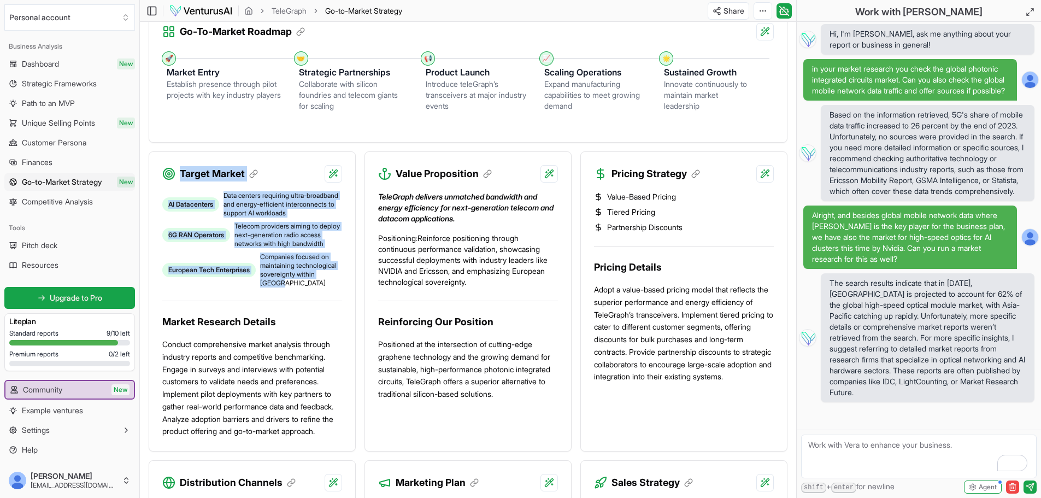
drag, startPoint x: 158, startPoint y: 169, endPoint x: 323, endPoint y: 311, distance: 217.0
click at [323, 311] on div "Target Market AI Datacenters Data centers requiring ultra-broadband and energy-…" at bounding box center [252, 301] width 207 height 300
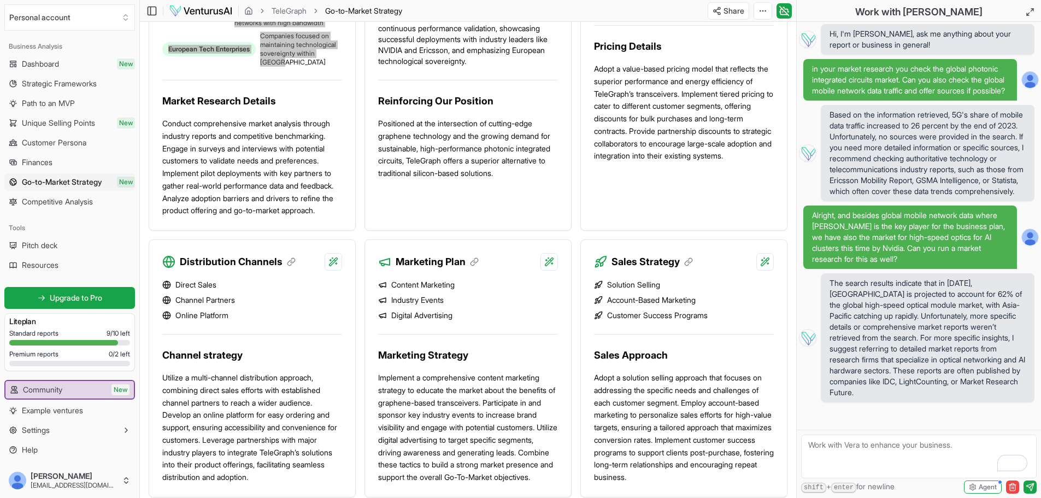
scroll to position [547, 0]
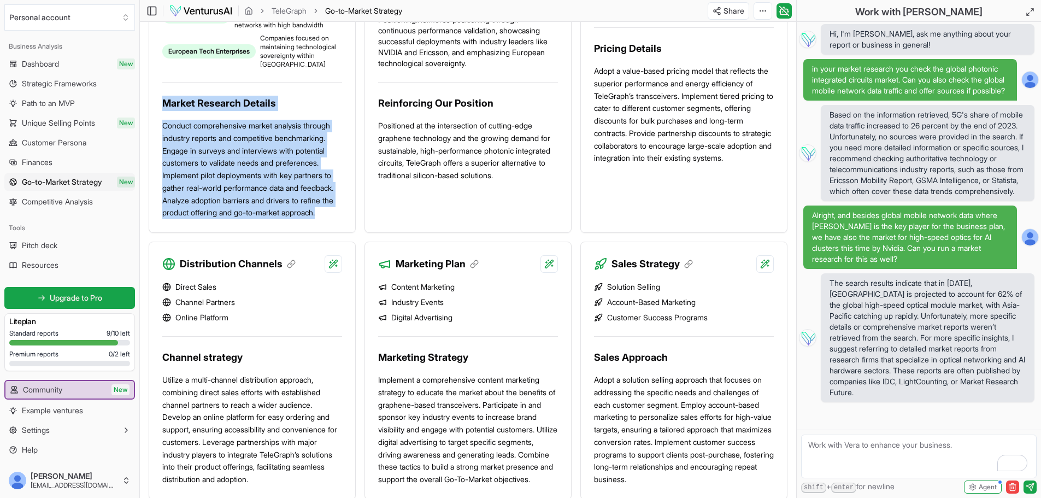
drag, startPoint x: 224, startPoint y: 250, endPoint x: 158, endPoint y: 130, distance: 137.0
click at [158, 130] on div "AI Datacenters Data centers requiring ultra-broadband and energy-efficient inte…" at bounding box center [252, 98] width 206 height 268
copy div "Market Research Details Conduct comprehensive market analysis through industry …"
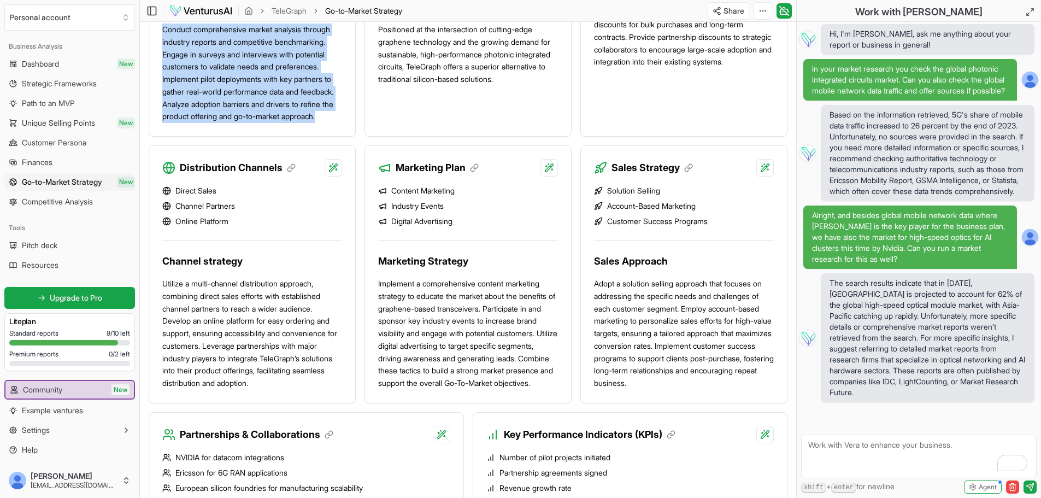
scroll to position [656, 0]
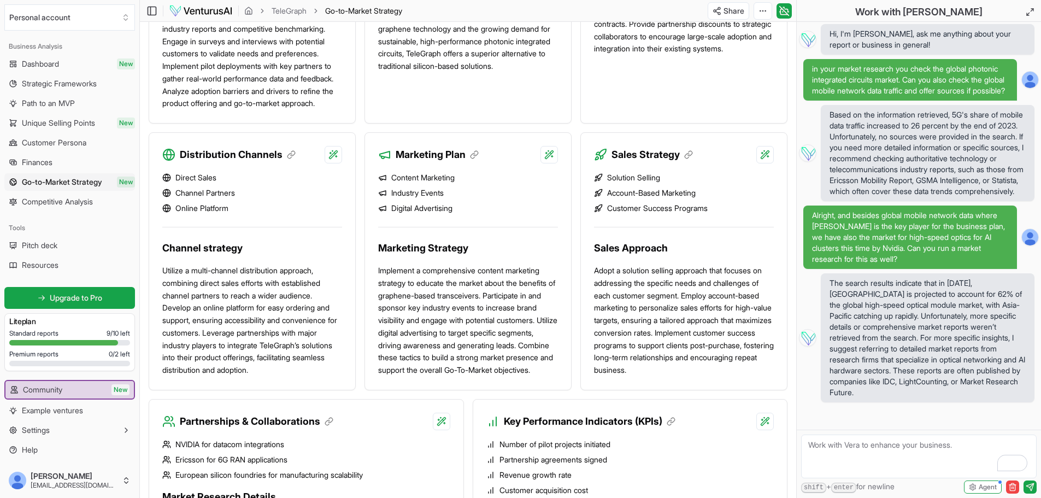
click at [879, 449] on textarea "To enrich screen reader interactions, please activate Accessibility in Grammarl…" at bounding box center [919, 456] width 236 height 44
paste textarea "Market Research Details Conduct comprehensive market analysis through industry …"
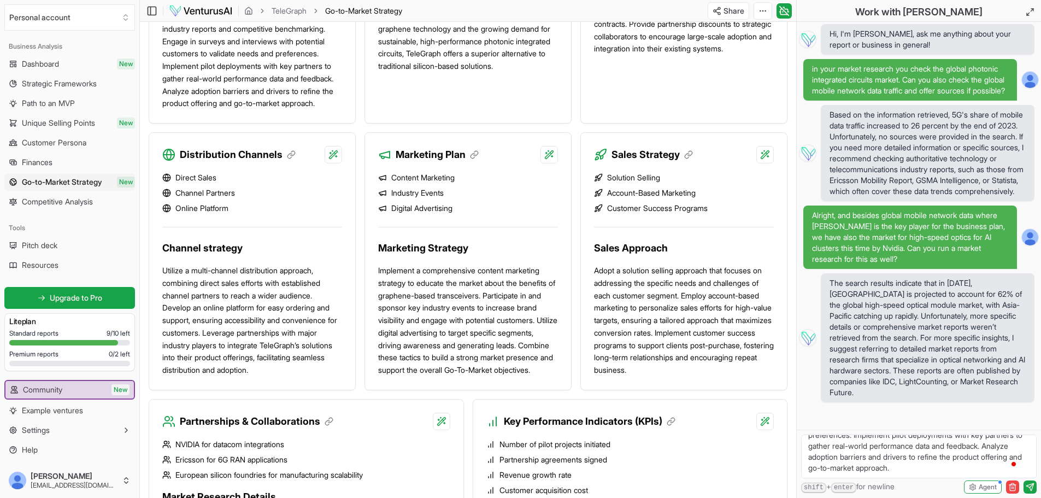
scroll to position [70, 0]
type textarea "Market Research Details Conduct comprehensive market analysis through industry …"
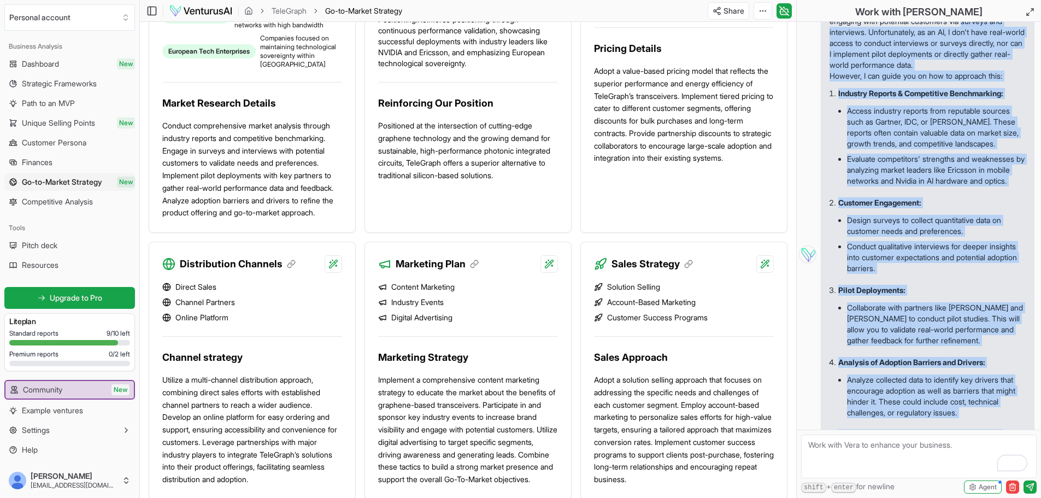
scroll to position [510, 0]
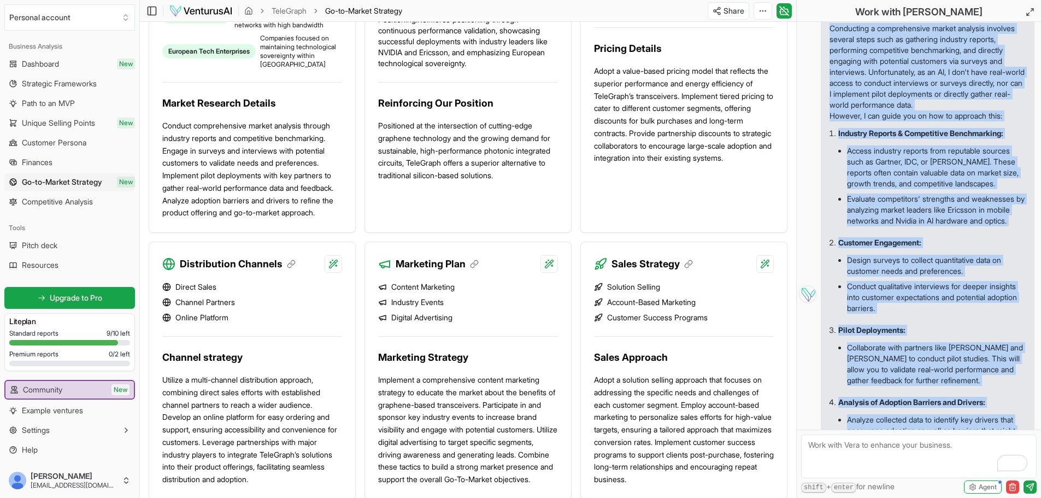
drag, startPoint x: 939, startPoint y: 414, endPoint x: 825, endPoint y: 62, distance: 370.0
click at [825, 62] on span "Conducting a comprehensive market analysis involves several steps such as gathe…" at bounding box center [928, 294] width 214 height 551
copy div "Conducting a comprehensive market analysis involves several steps such as gathe…"
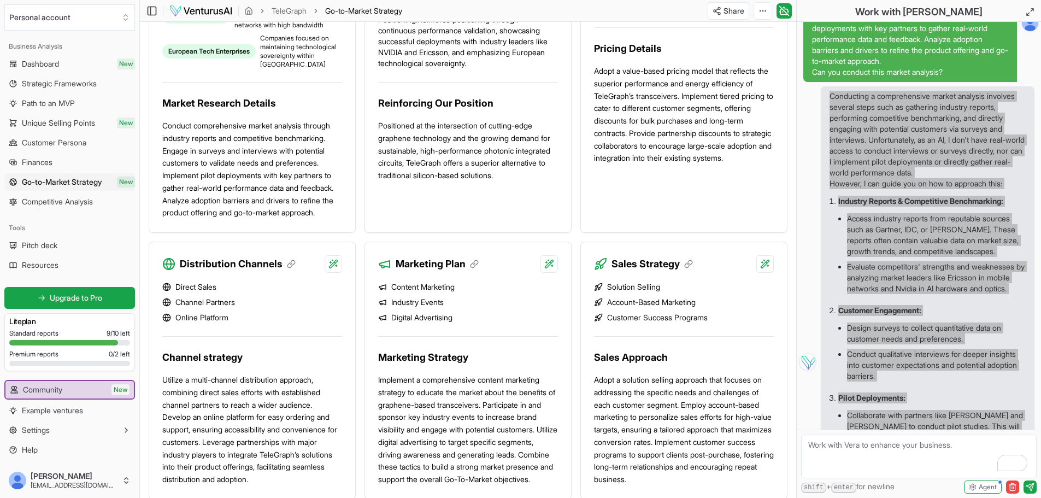
scroll to position [292, 0]
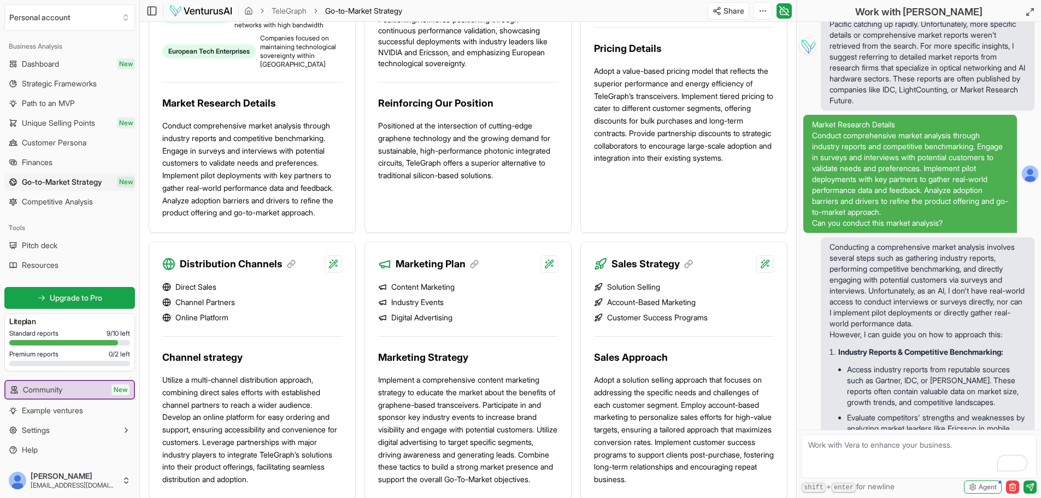
click at [844, 189] on p "Market Research Details Conduct comprehensive market analysis through industry …" at bounding box center [910, 168] width 196 height 98
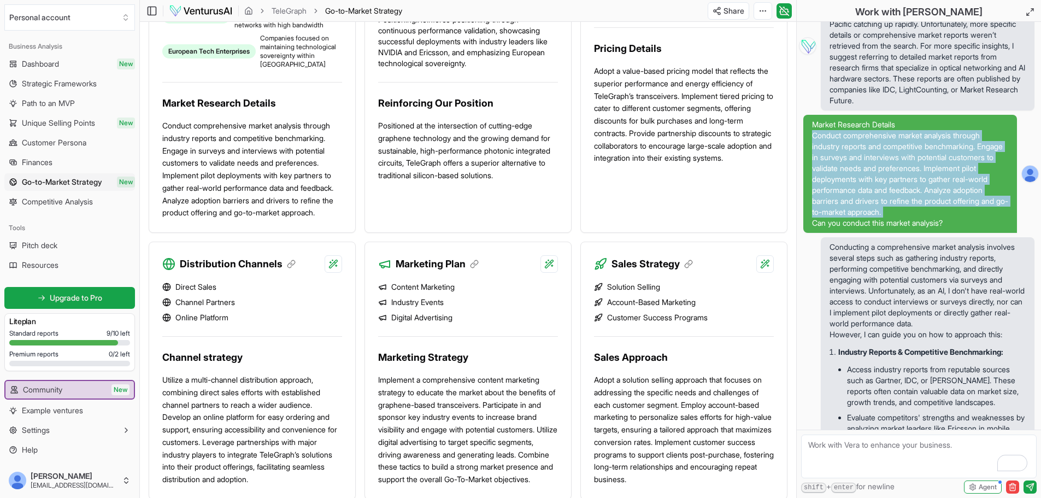
click at [844, 189] on p "Market Research Details Conduct comprehensive market analysis through industry …" at bounding box center [910, 168] width 196 height 98
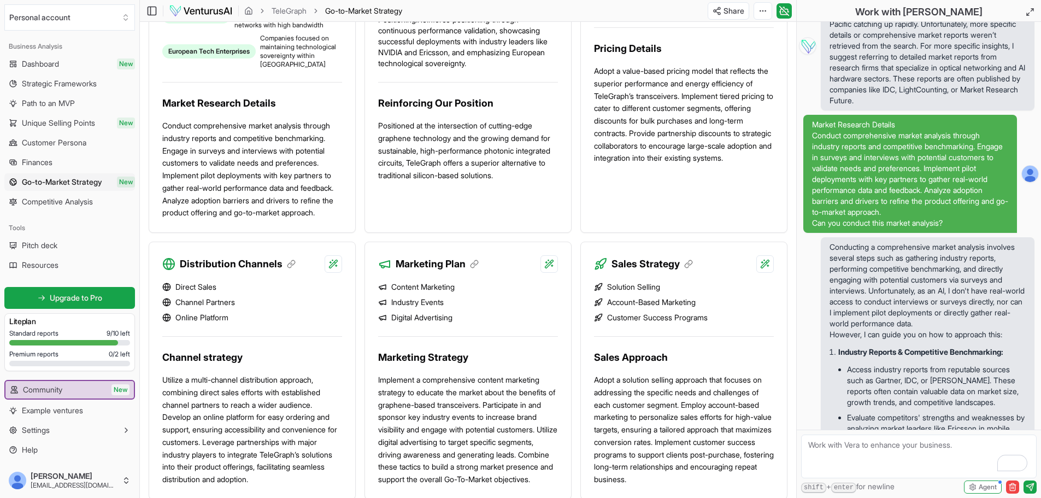
click at [960, 228] on p "Can you conduct this market analysis?" at bounding box center [910, 223] width 196 height 11
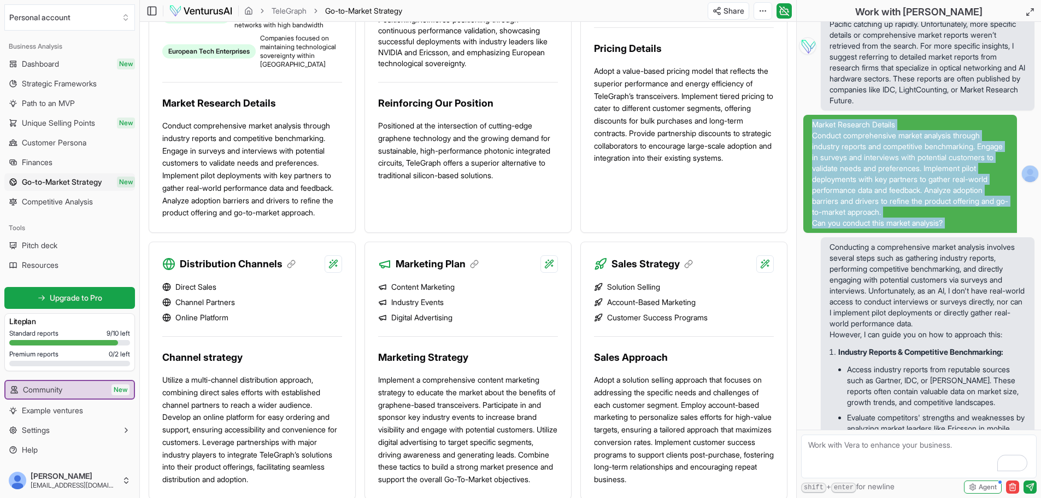
drag, startPoint x: 960, startPoint y: 255, endPoint x: 820, endPoint y: 156, distance: 171.0
click at [820, 156] on div "Market Research Details Conduct comprehensive market analysis through industry …" at bounding box center [910, 173] width 196 height 109
copy div "Market Research Details Conduct comprehensive market analysis through industry …"
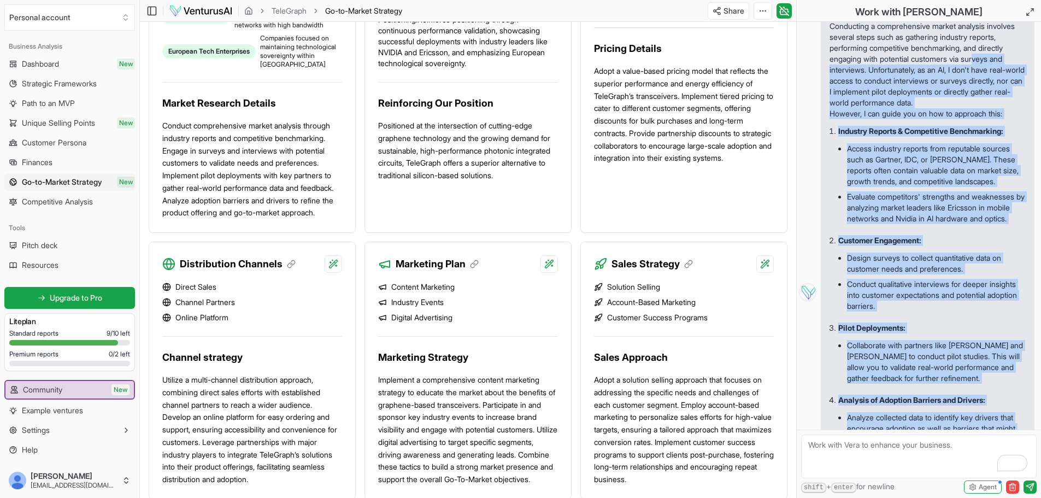
scroll to position [510, 0]
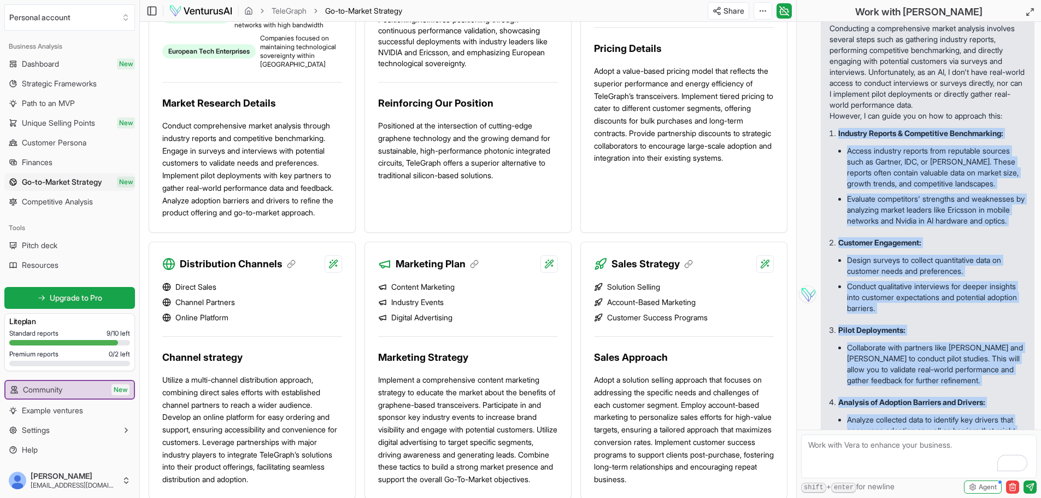
drag, startPoint x: 905, startPoint y: 367, endPoint x: 834, endPoint y: 170, distance: 209.7
click at [834, 170] on ol "Industry Reports & Competitive Benchmarking: Access industry reports from reput…" at bounding box center [928, 326] width 196 height 411
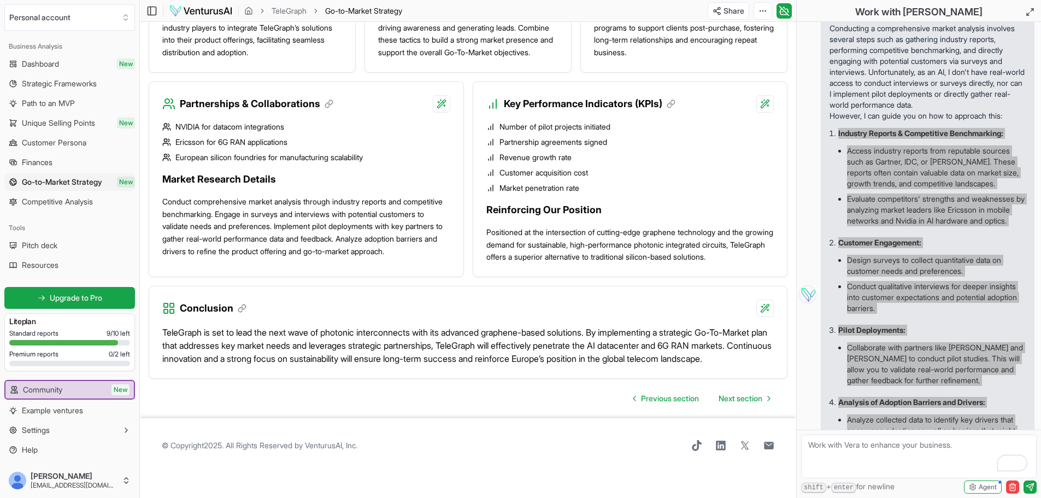
scroll to position [1025, 0]
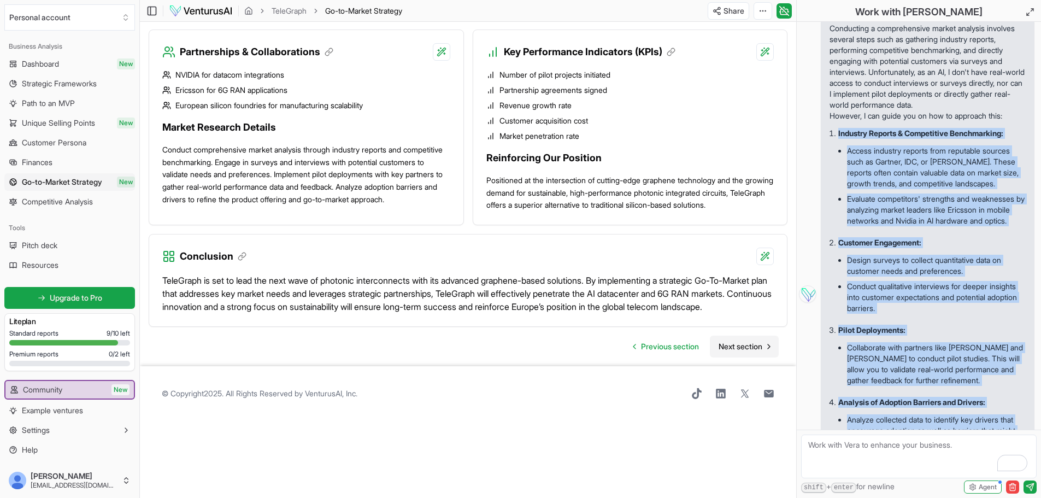
click at [761, 352] on span "Next section" at bounding box center [741, 346] width 44 height 11
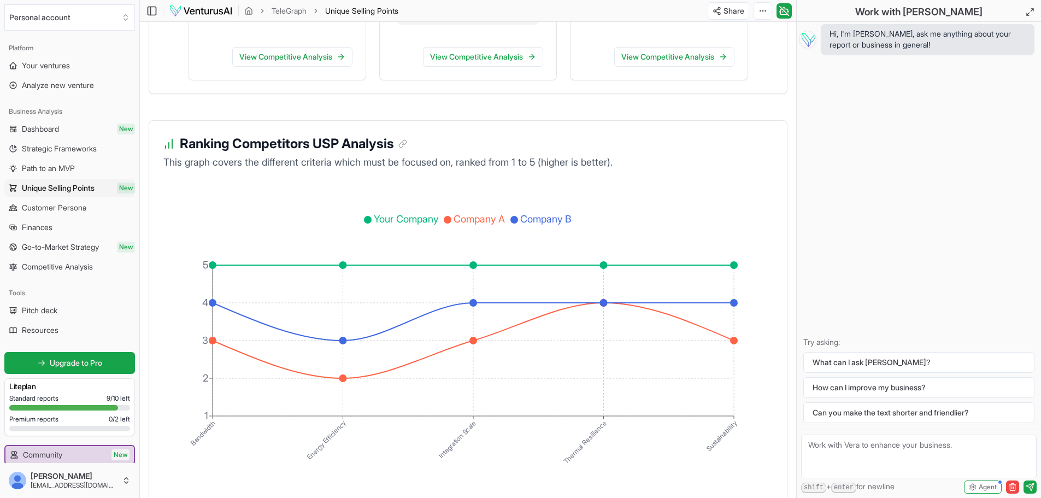
scroll to position [1802, 0]
